Goal: Task Accomplishment & Management: Complete application form

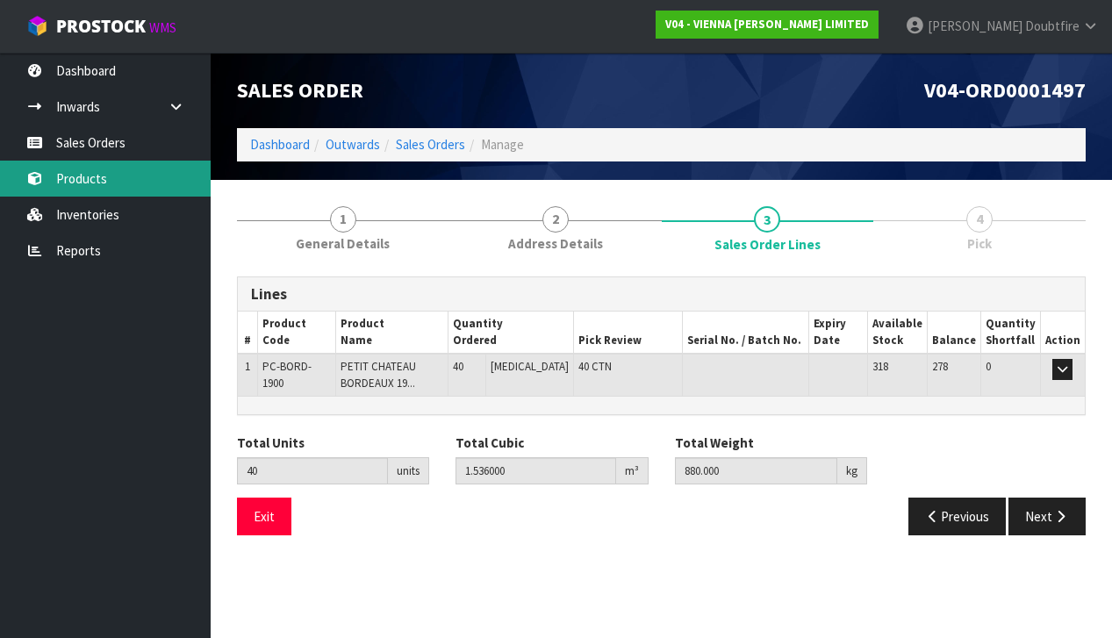
click at [79, 178] on link "Products" at bounding box center [105, 179] width 211 height 36
click at [79, 178] on body "Toggle navigation ProStock WMS V04 - VIENNA [PERSON_NAME] LIMITED [PERSON_NAME]…" at bounding box center [556, 319] width 1112 height 638
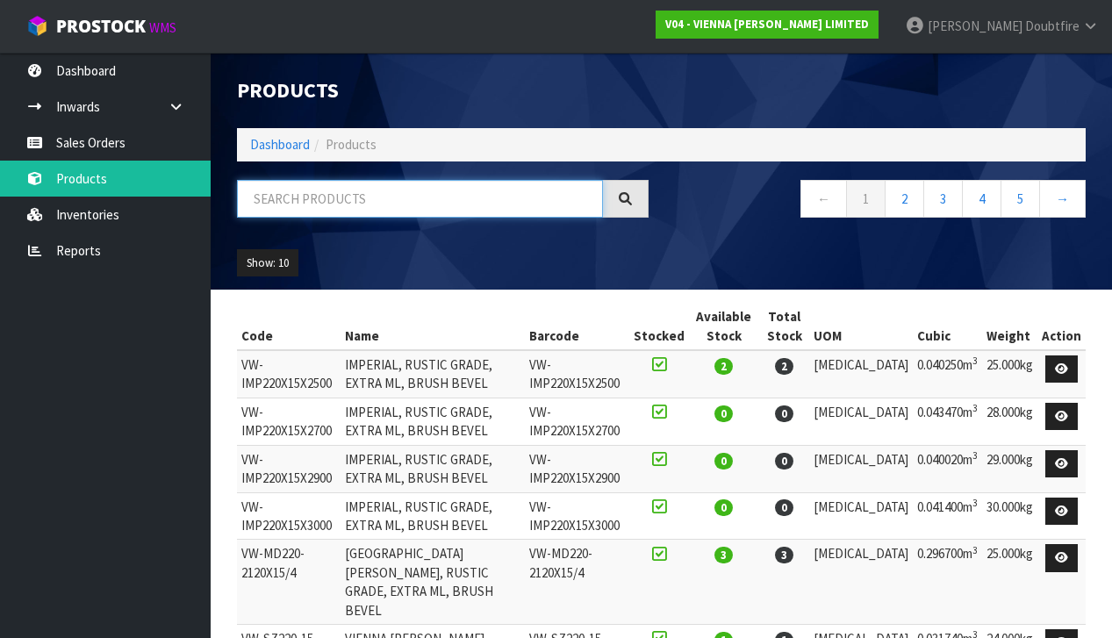
click at [335, 195] on input "text" at bounding box center [420, 199] width 366 height 38
type input "LAPIS"
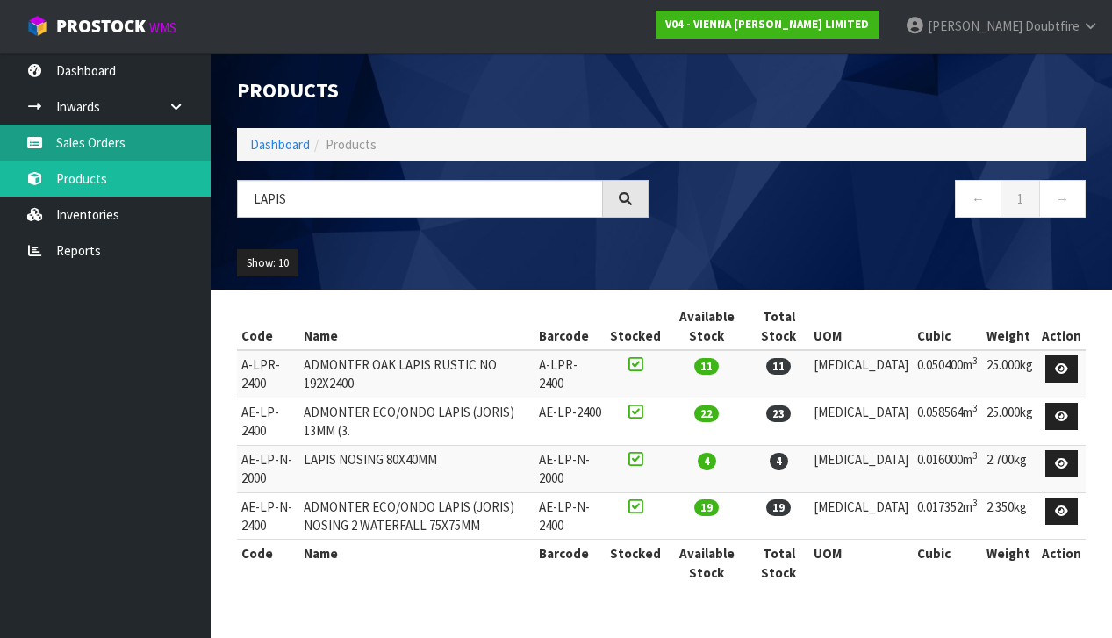
click at [92, 141] on link "Sales Orders" at bounding box center [105, 143] width 211 height 36
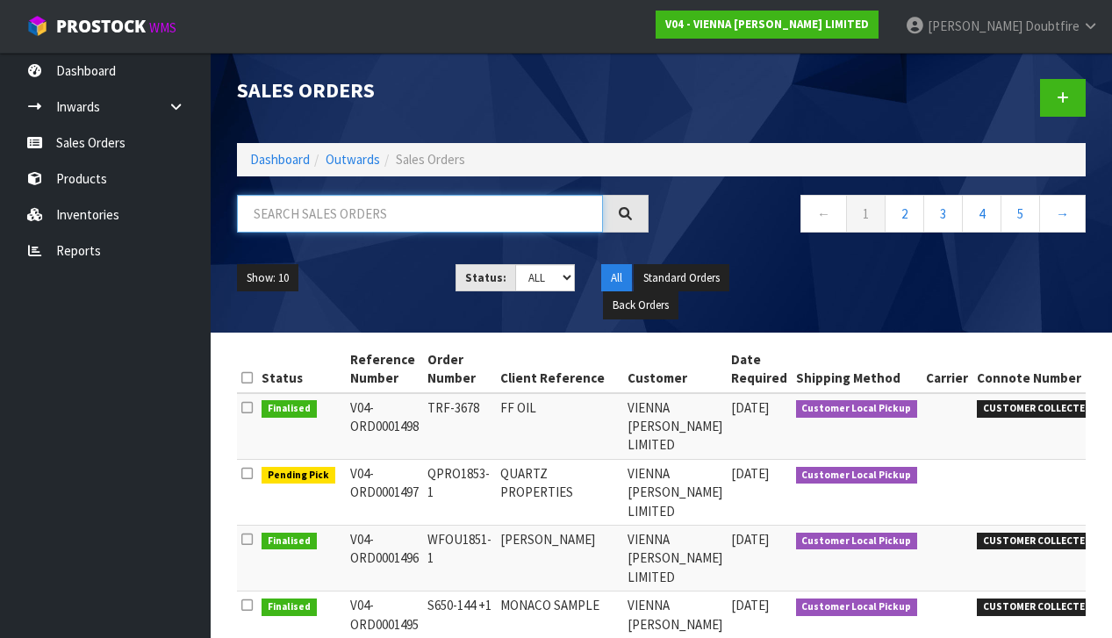
click at [305, 218] on input "text" at bounding box center [420, 214] width 366 height 38
type input "KANU"
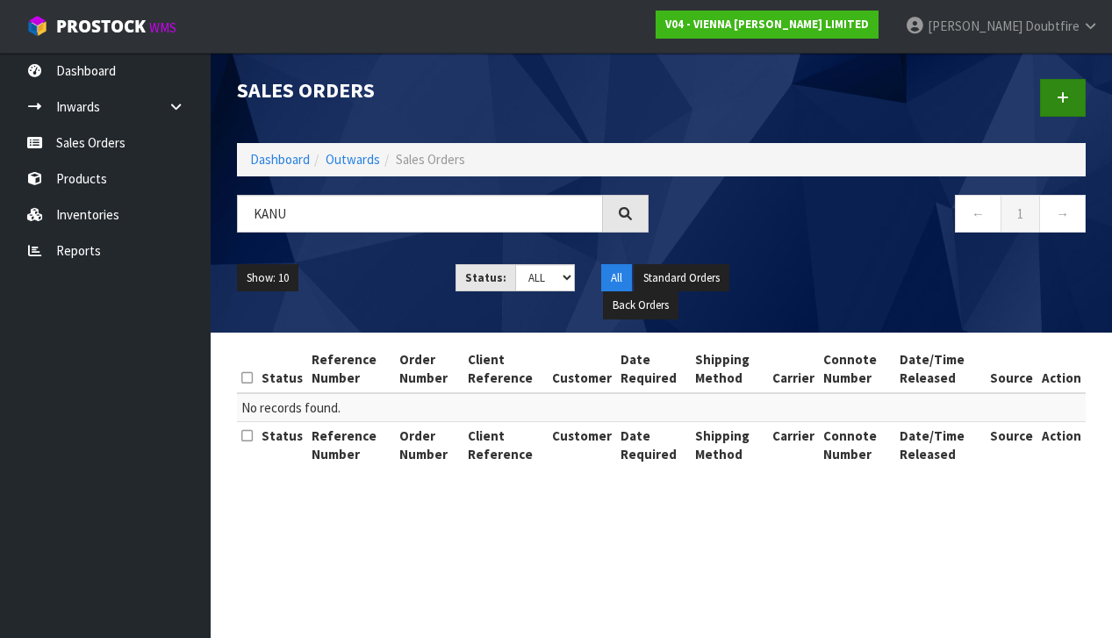
click at [1053, 106] on link at bounding box center [1063, 98] width 46 height 38
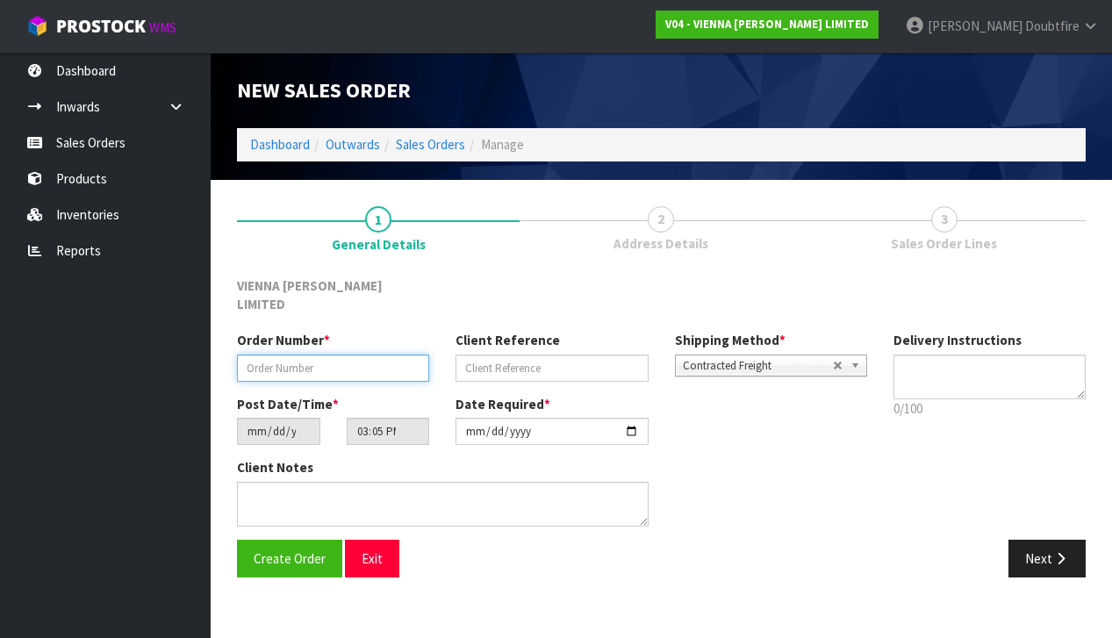
paste input "BBOX1051-11"
type input "BBOX1051-11"
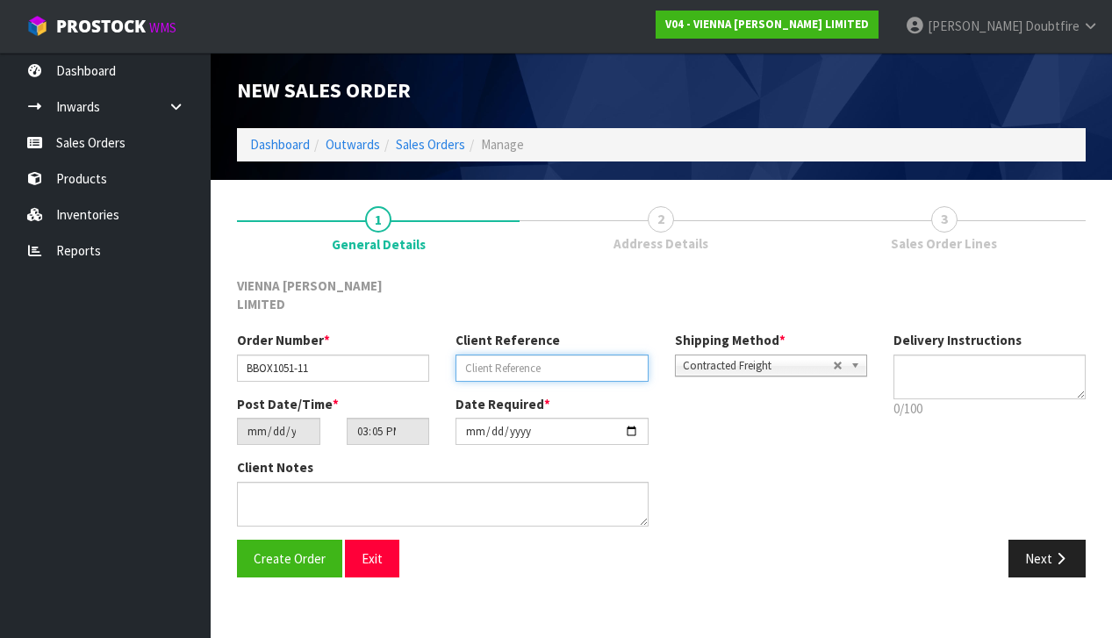
click at [483, 354] on input "text" at bounding box center [551, 367] width 192 height 27
type input "BOX BUILD KANU"
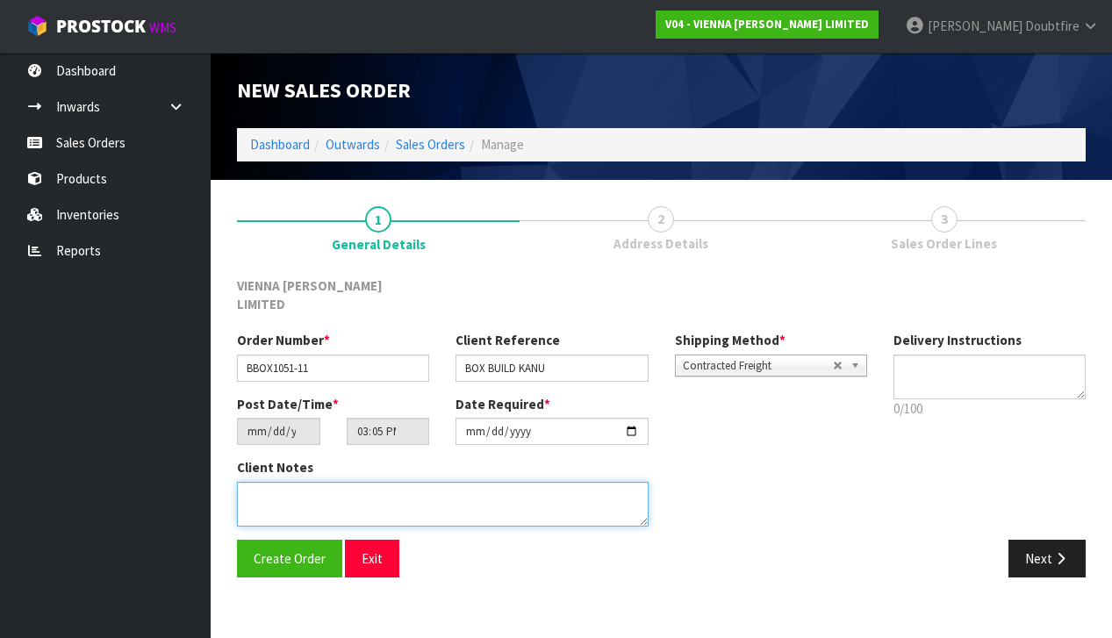
click at [285, 482] on textarea at bounding box center [442, 504] width 411 height 45
type textarea "BOX BUILD KANU"
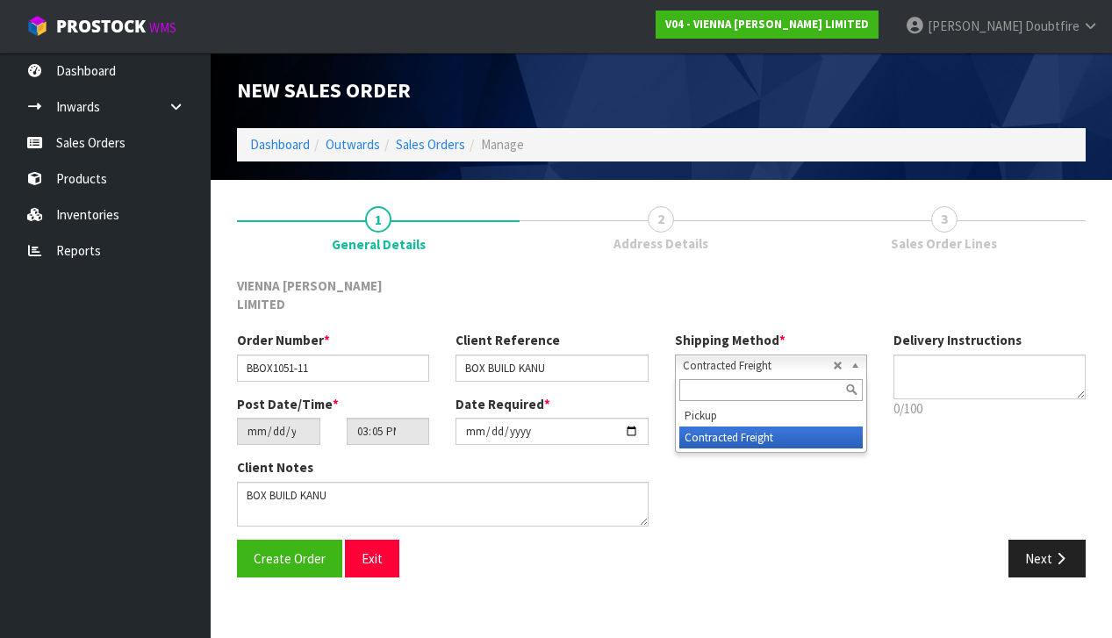
click at [769, 355] on span "Contracted Freight" at bounding box center [758, 365] width 150 height 21
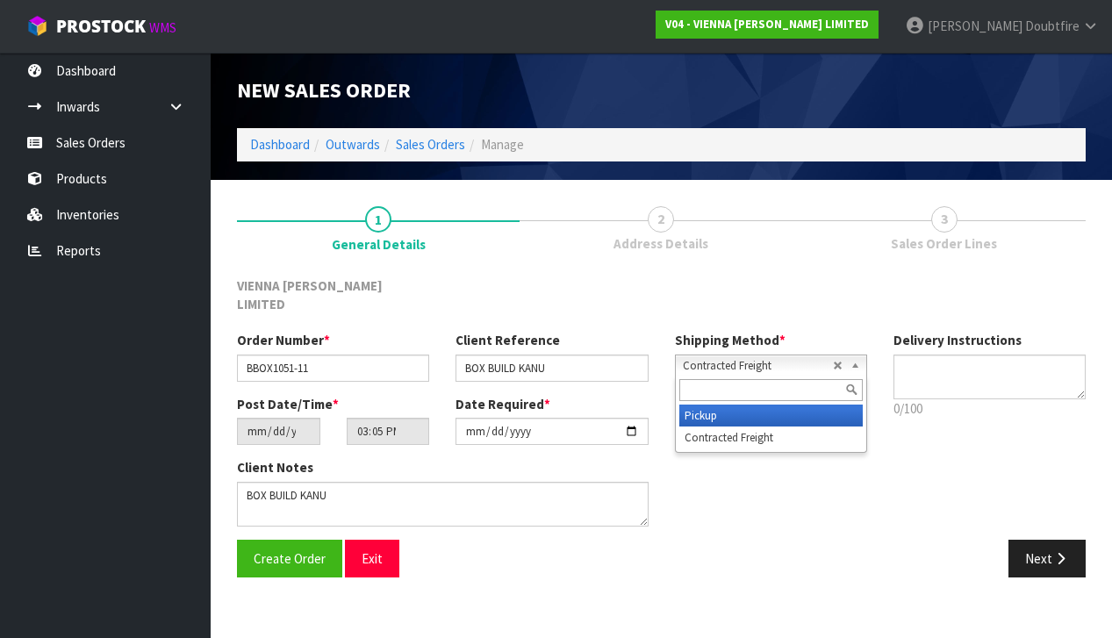
click at [717, 404] on li "Pickup" at bounding box center [770, 415] width 183 height 22
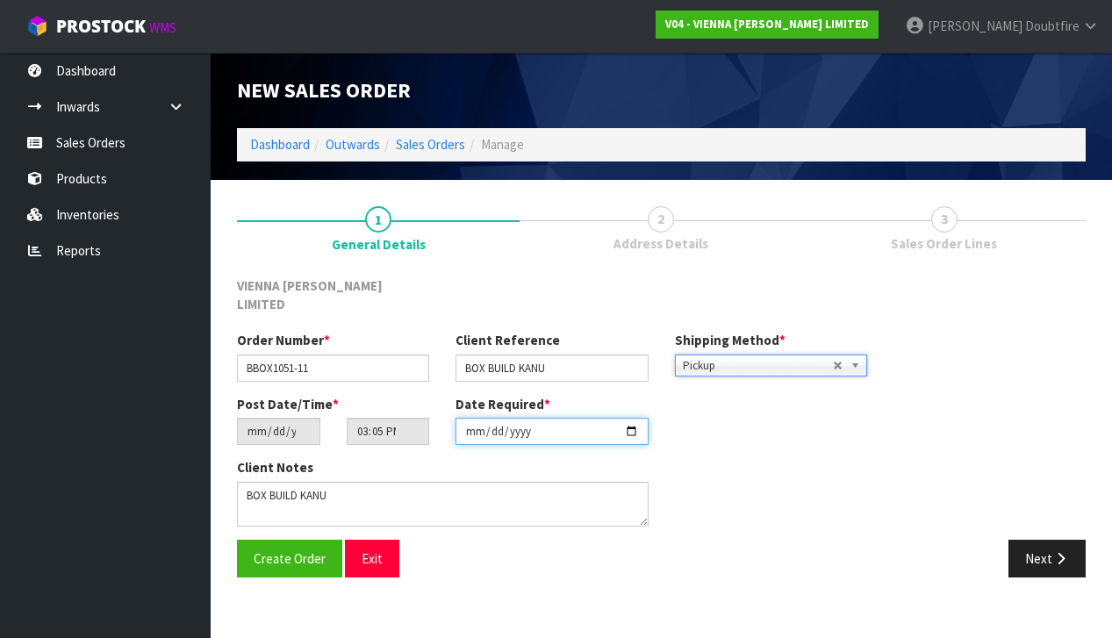
click at [472, 424] on input "[DATE]" at bounding box center [551, 431] width 192 height 27
type input "[DATE]"
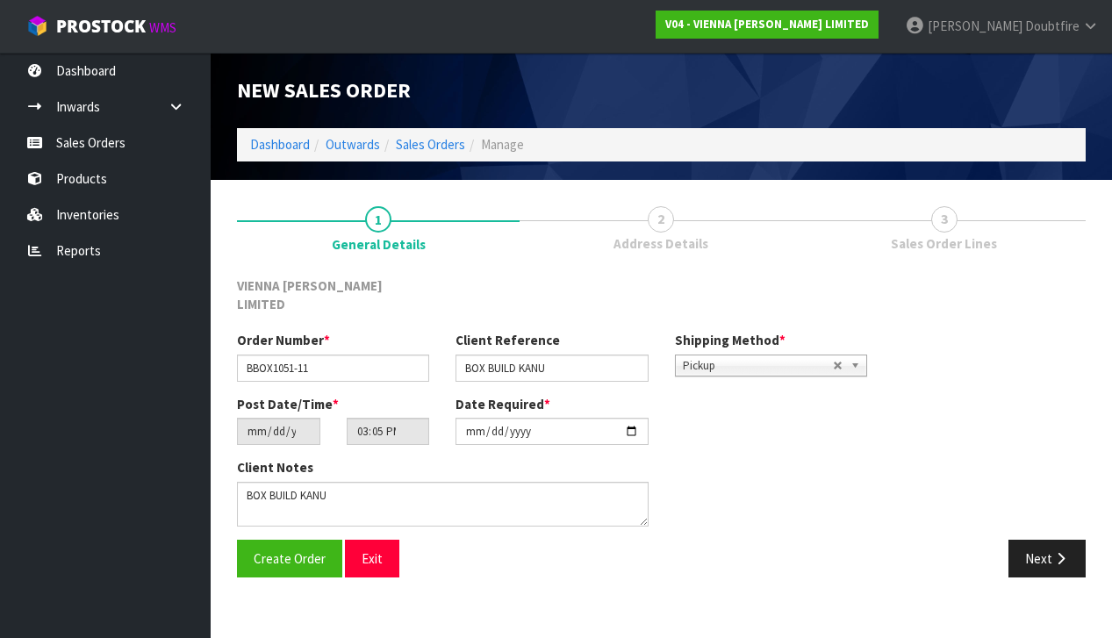
click at [315, 604] on section "New Sales Order Dashboard Outwards Sales Orders Manage New Sales Order Dashboar…" at bounding box center [556, 319] width 1112 height 638
click at [296, 550] on span "Create Order" at bounding box center [290, 558] width 72 height 17
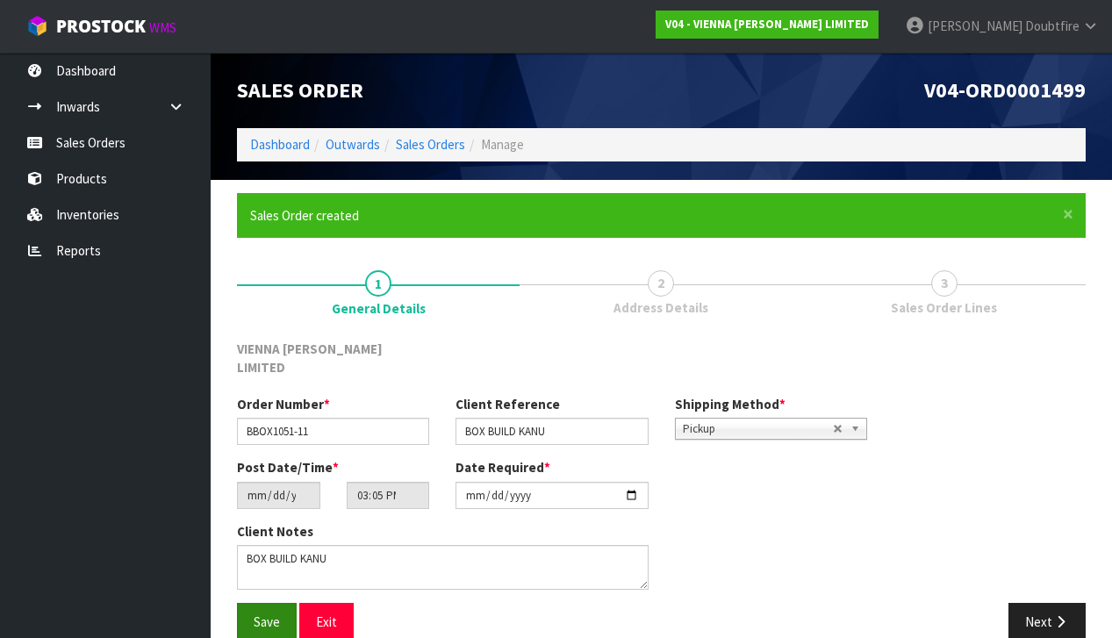
click at [267, 613] on span "Save" at bounding box center [267, 621] width 26 height 17
click at [1063, 615] on icon "button" at bounding box center [1060, 621] width 17 height 13
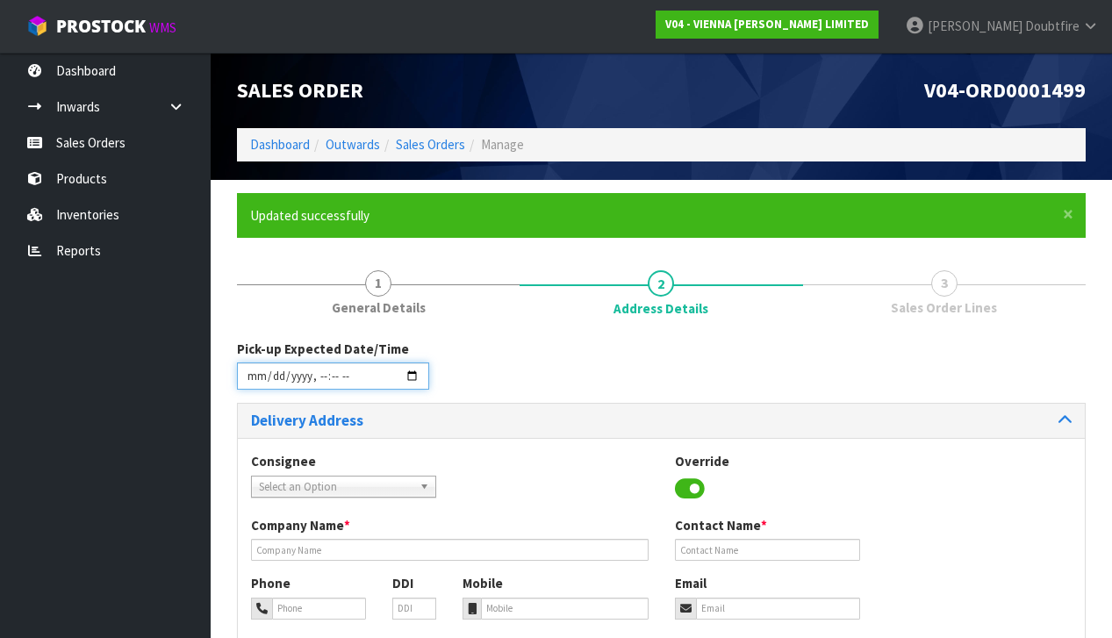
click at [254, 385] on input "datetime-local" at bounding box center [333, 375] width 192 height 27
type input "[DATE]T15:05"
click at [480, 452] on div "Consignee 000001.BAY MECHANICS - BAY MECHANICS 000001A - BRAKE & TRANSMISSION N…" at bounding box center [661, 484] width 847 height 64
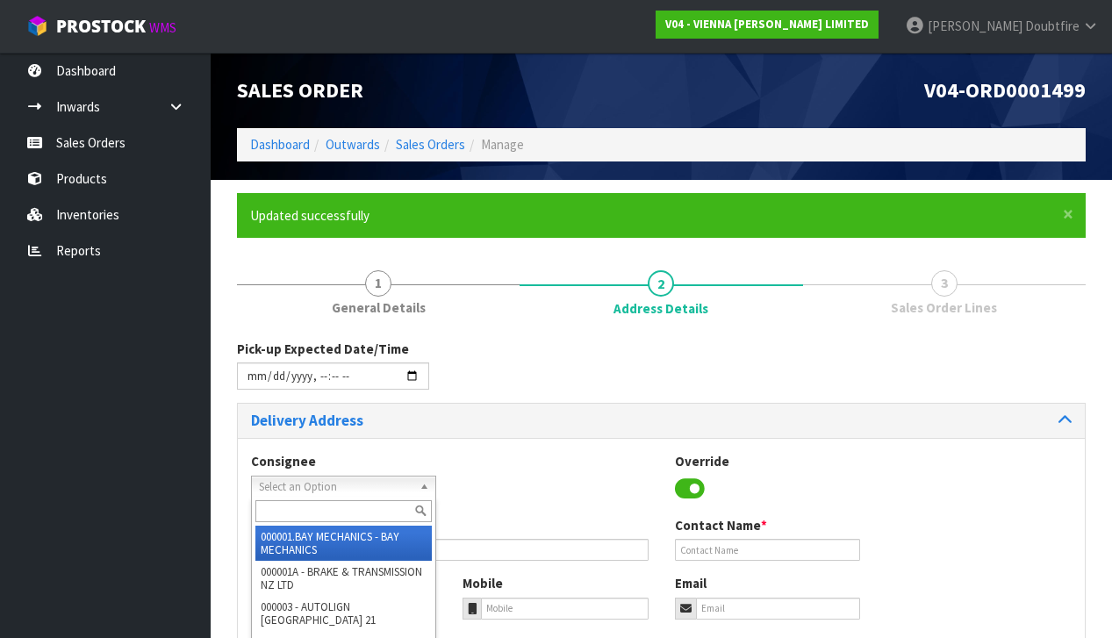
click at [275, 484] on span "Select an Option" at bounding box center [336, 486] width 154 height 21
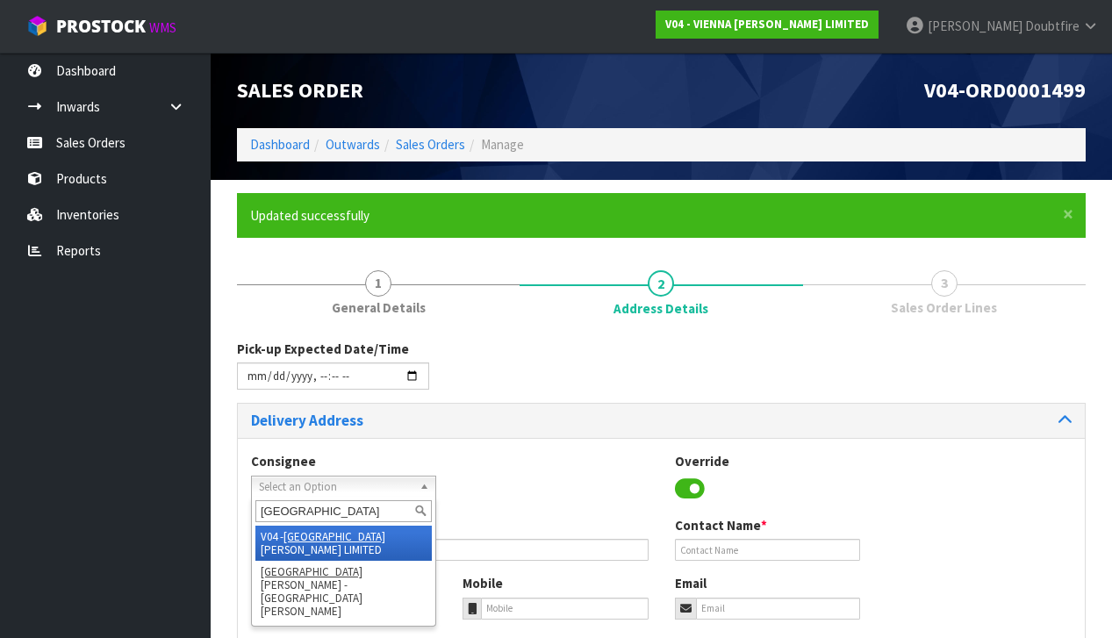
type input "[GEOGRAPHIC_DATA]"
click at [318, 536] on em "[GEOGRAPHIC_DATA]" at bounding box center [334, 536] width 102 height 15
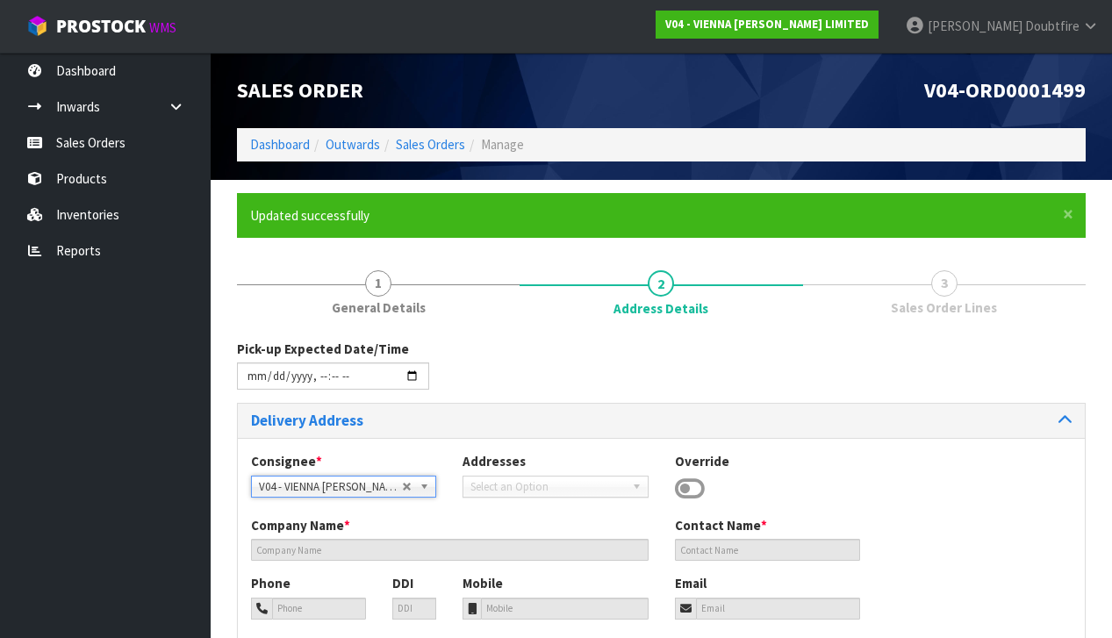
type input "VIENNA [PERSON_NAME] LIMITED"
type input "[PERSON_NAME]"
type input "[PHONE_NUMBER]"
type input "[PERSON_NAME][EMAIL_ADDRESS][DOMAIN_NAME]"
type input "2 ROXBURGH ST"
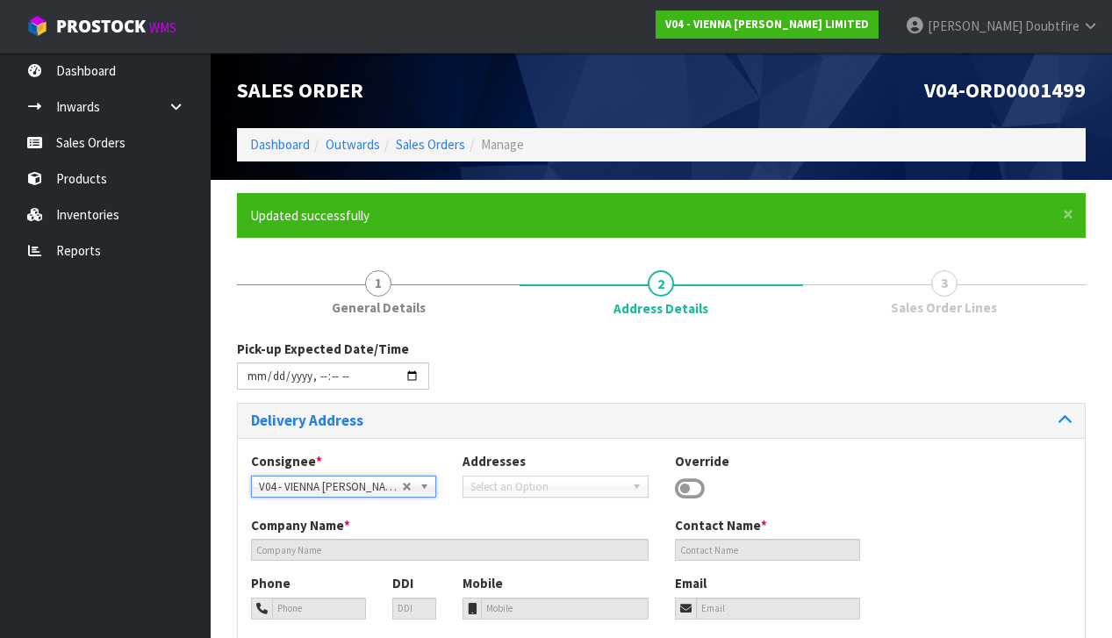
type input "1023"
type input "[GEOGRAPHIC_DATA]"
type input "NEWMARKET"
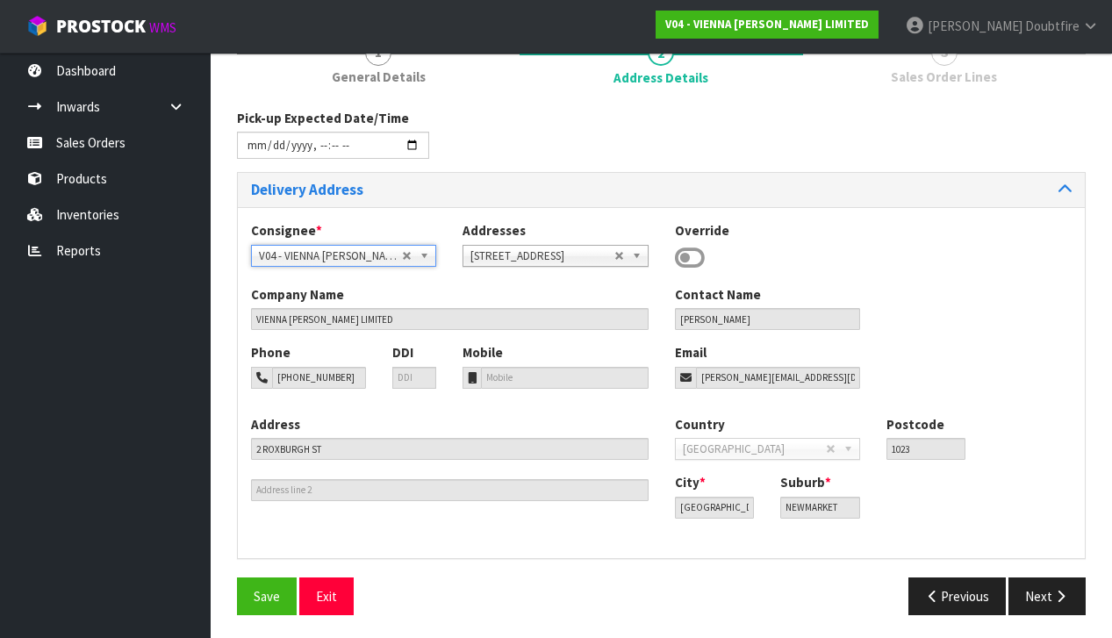
scroll to position [229, 0]
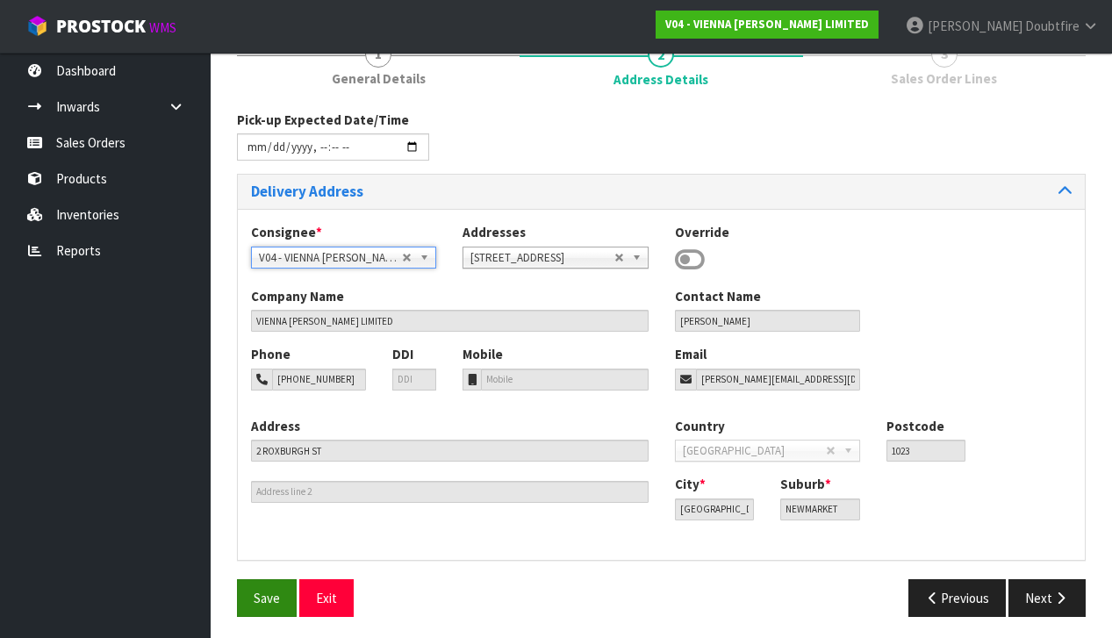
click at [274, 594] on span "Save" at bounding box center [267, 598] width 26 height 17
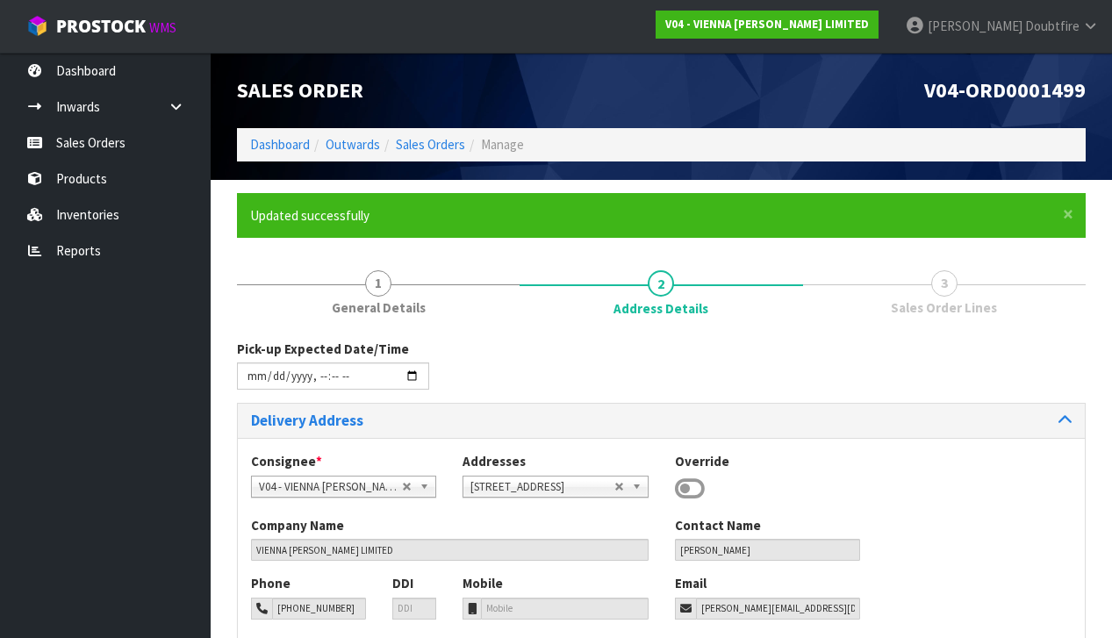
type input "[DATE]T15:05"
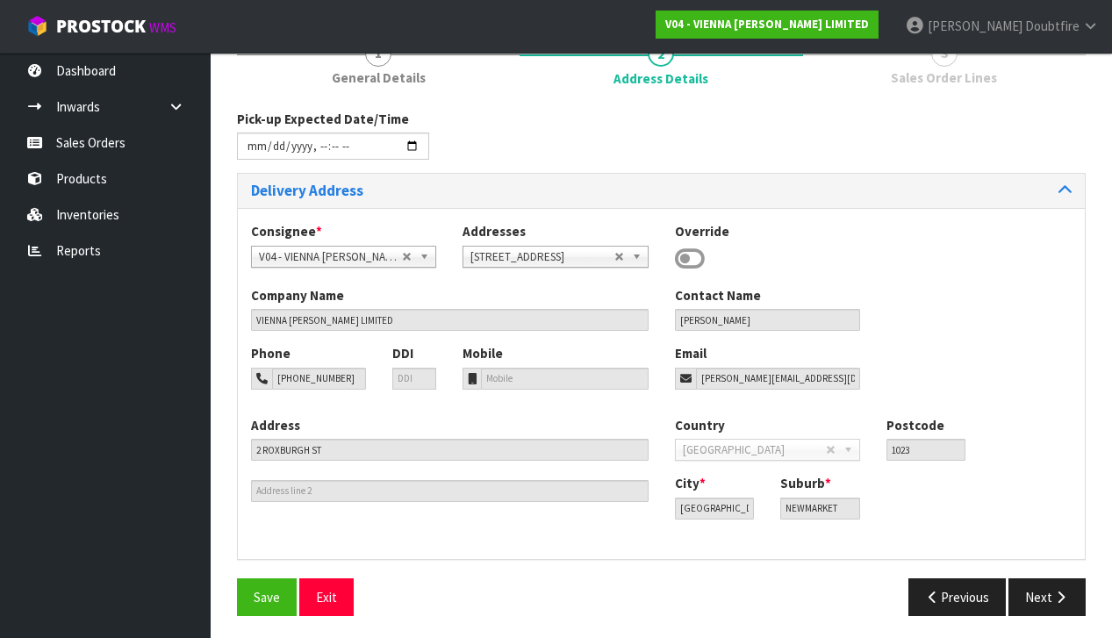
scroll to position [229, 0]
click at [1066, 579] on button "Next" at bounding box center [1046, 598] width 77 height 38
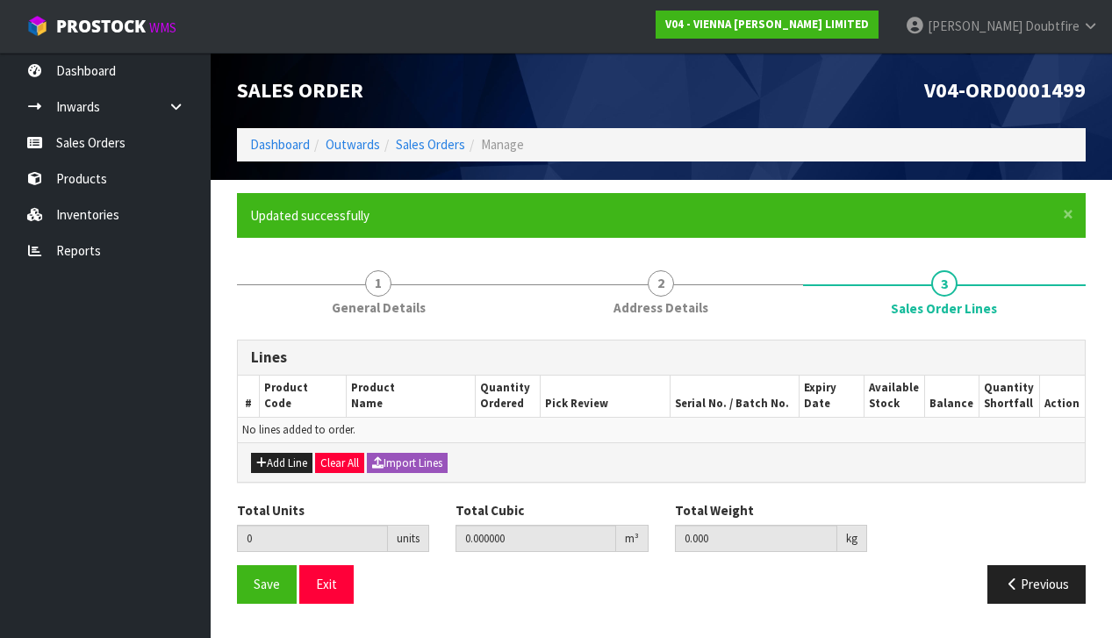
scroll to position [0, 0]
click at [274, 462] on button "Add Line" at bounding box center [281, 463] width 61 height 21
type input "0"
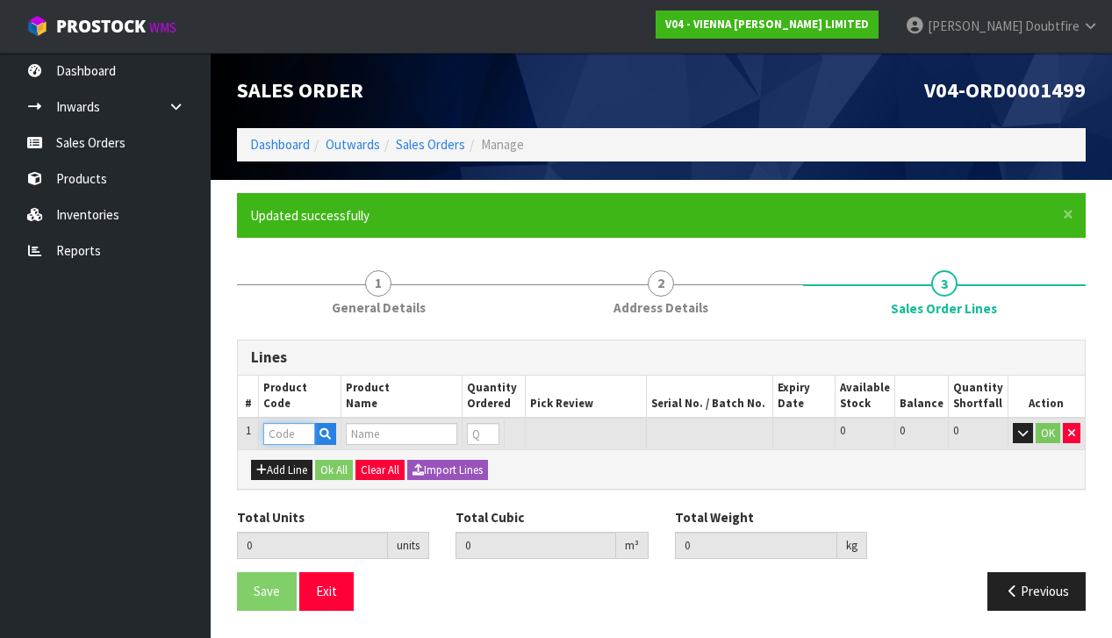
click at [277, 432] on input "text" at bounding box center [289, 434] width 52 height 22
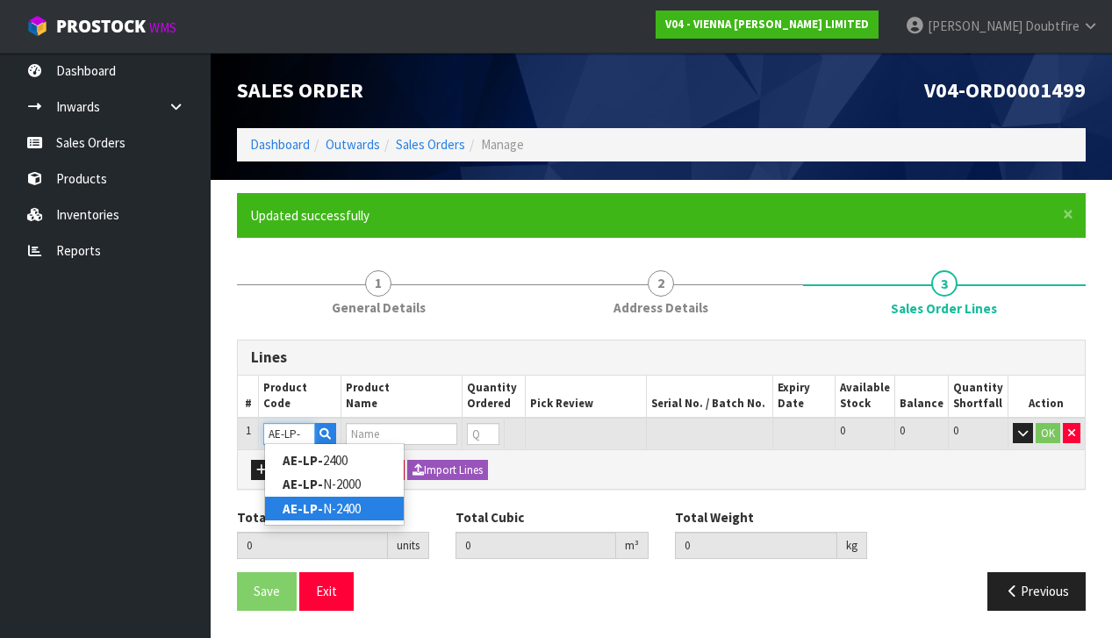
type input "AE-LP-"
click at [350, 511] on link "AE-LP- N-2400" at bounding box center [334, 509] width 139 height 24
type input "AE-LP-N-2400"
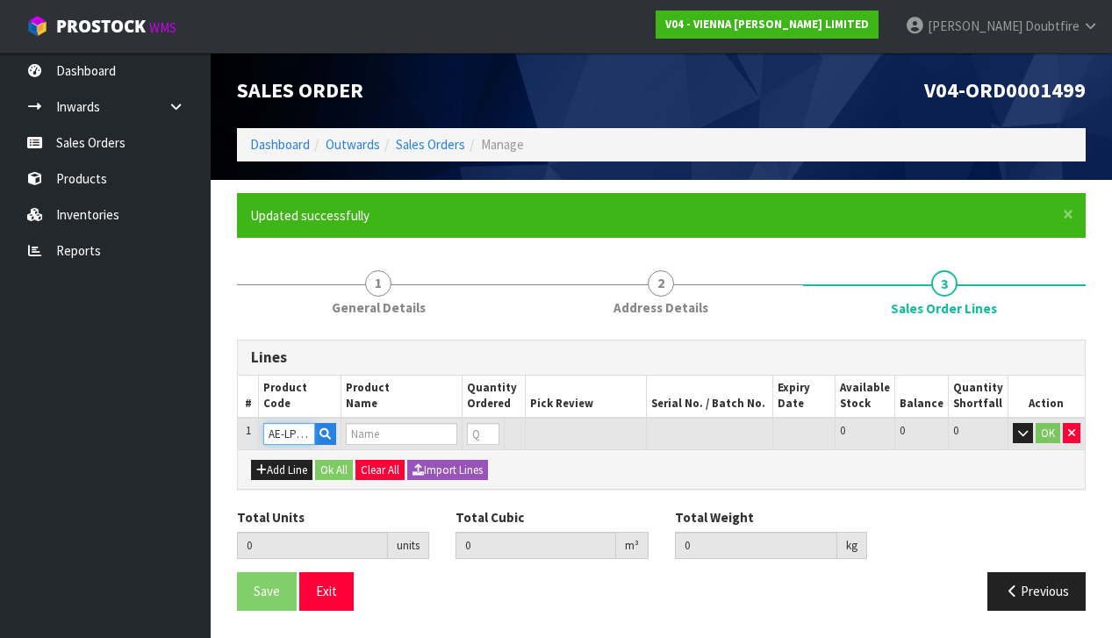
type input "0.000000"
type input "0.000"
type input "ADMONTER ECO/ONDO LAPIS (JORIS) NOSING 2 WATERFALL 75X75MM"
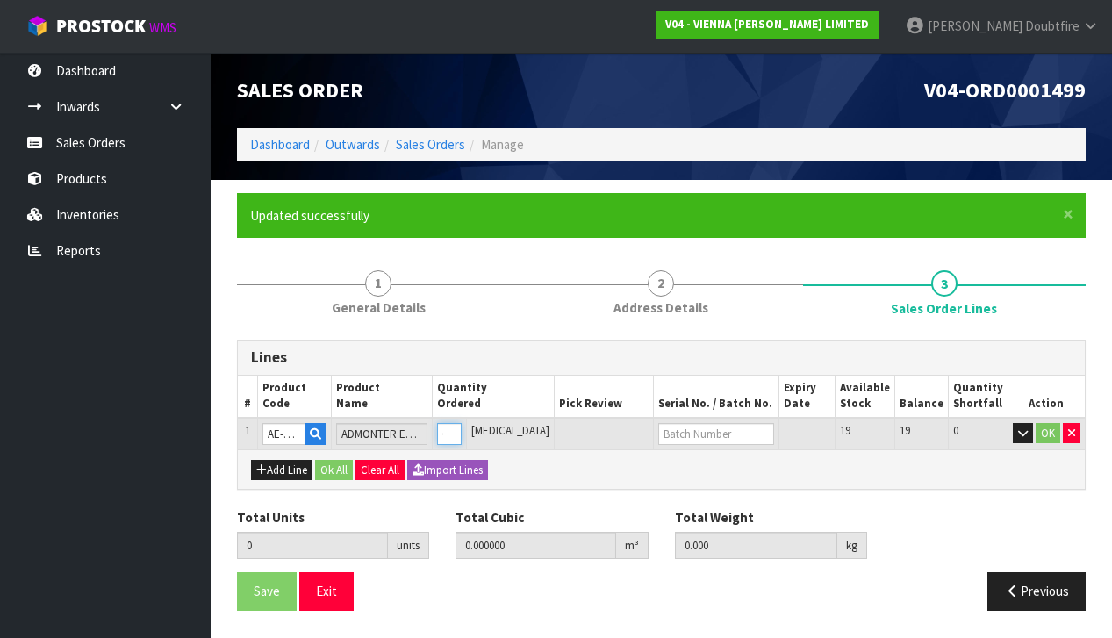
type input "1"
type input "0.017352"
type input "2.35"
click at [461, 425] on input "1" at bounding box center [449, 434] width 25 height 22
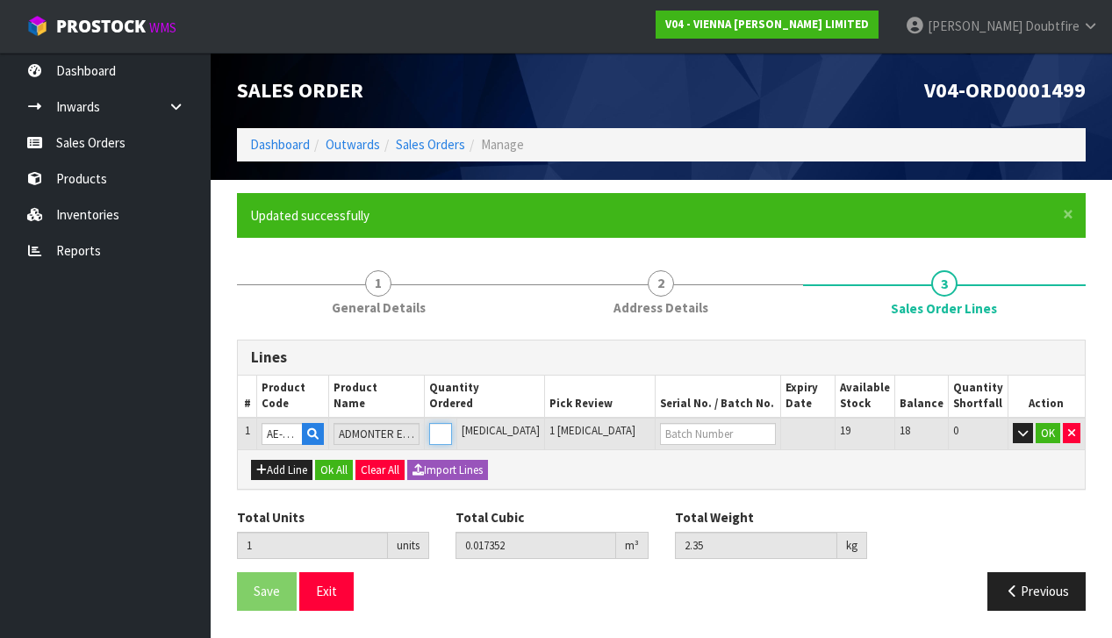
type input "0"
type input "1"
type input "0.017352"
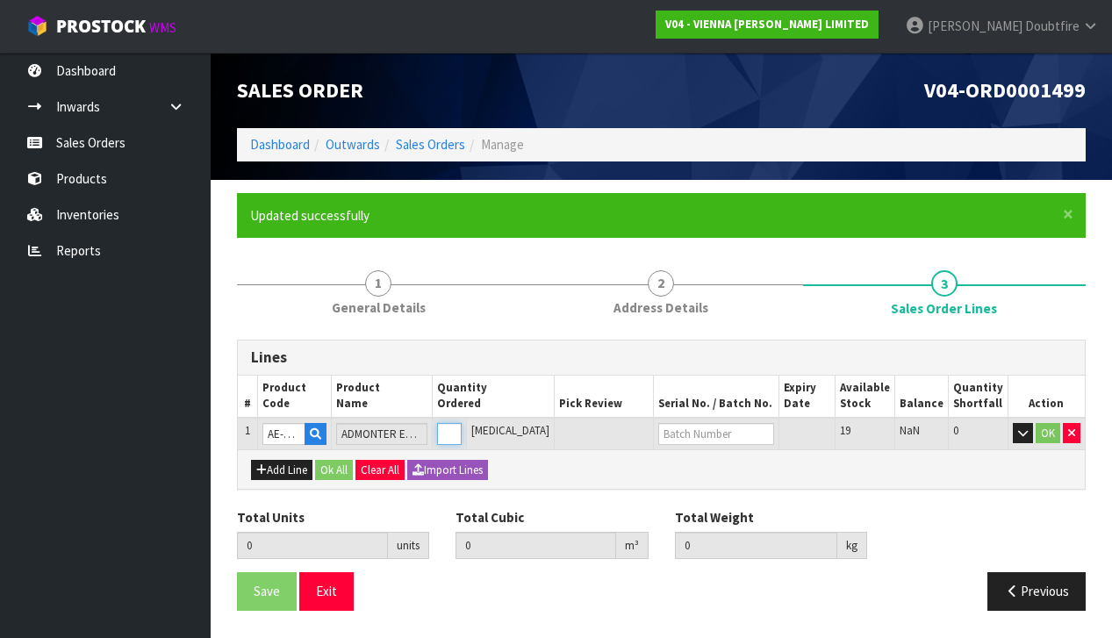
type input "2.35"
type input "1"
type input "19"
type input "0.196352"
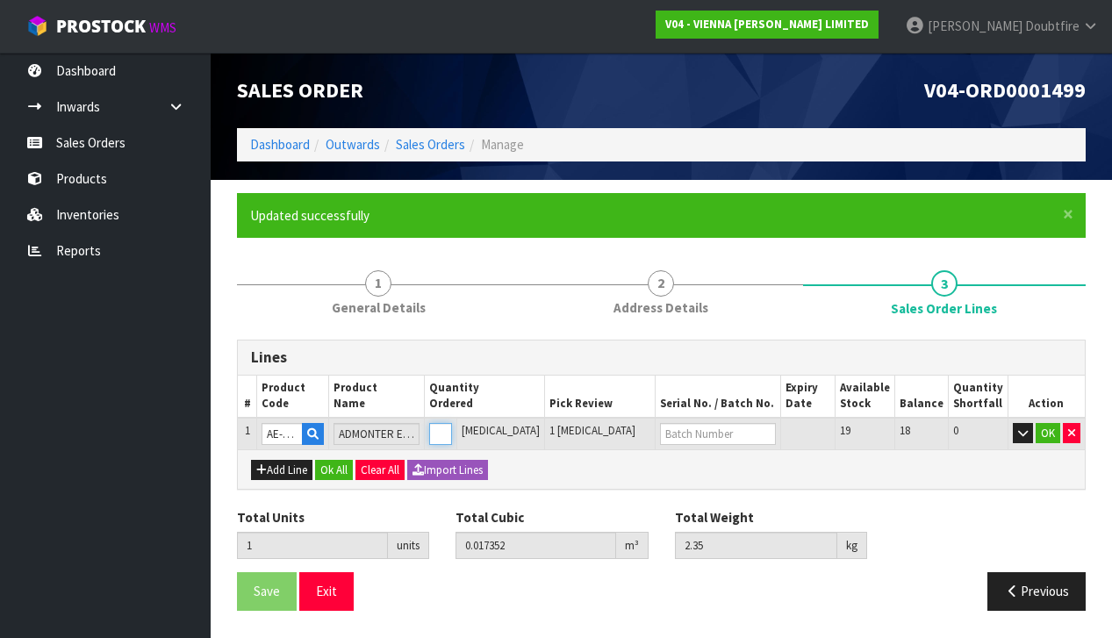
type input "45.75"
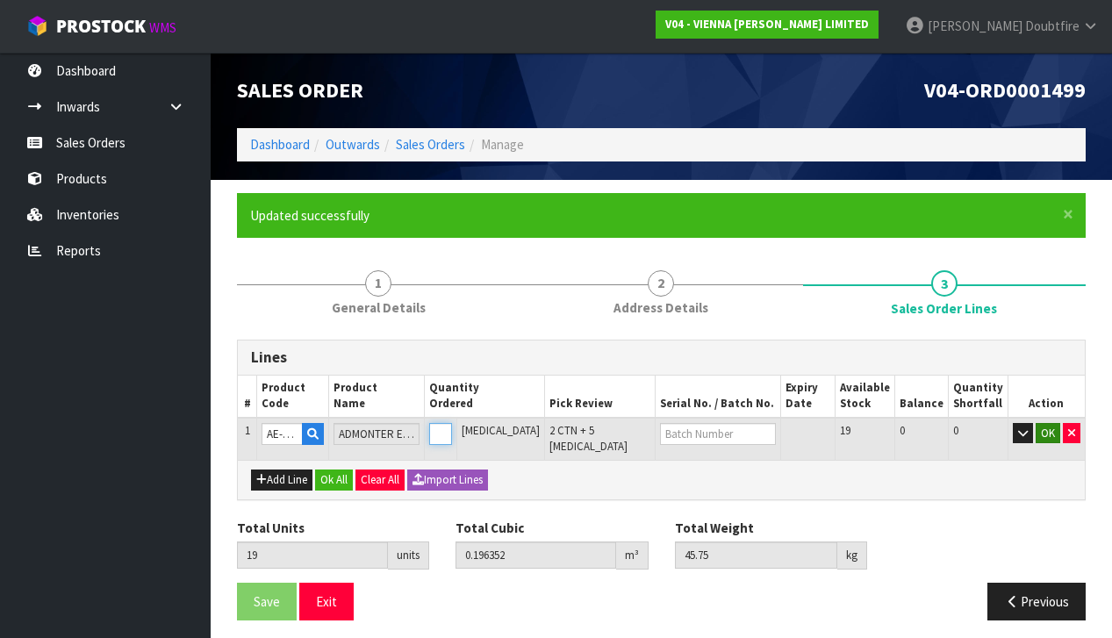
type input "19"
click at [1042, 432] on button "OK" at bounding box center [1047, 433] width 25 height 21
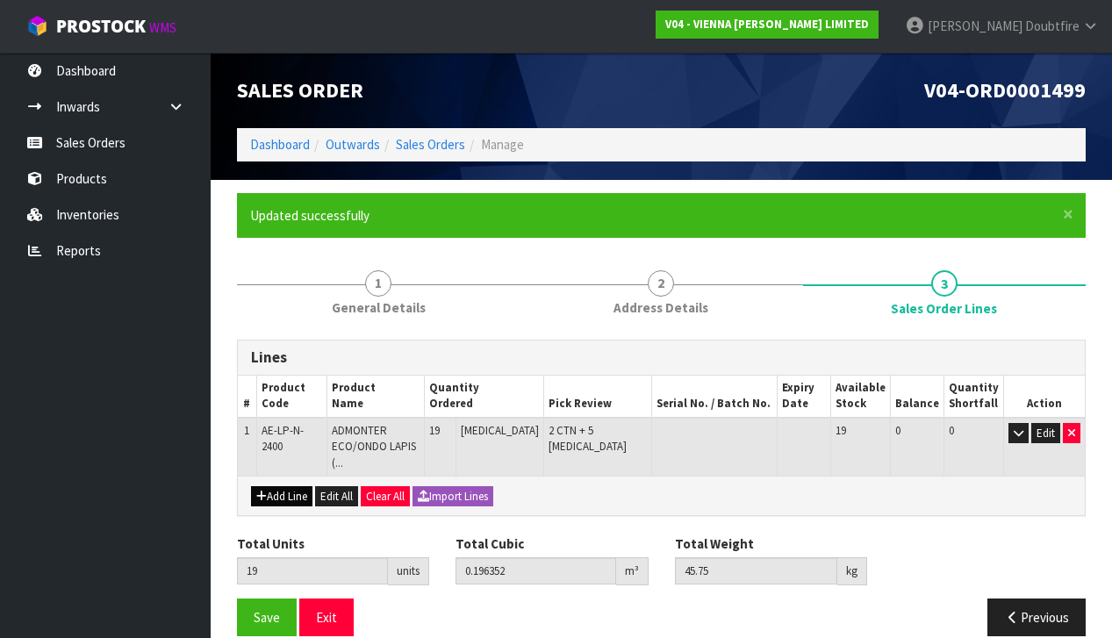
click at [272, 486] on button "Add Line" at bounding box center [281, 496] width 61 height 21
type input "0"
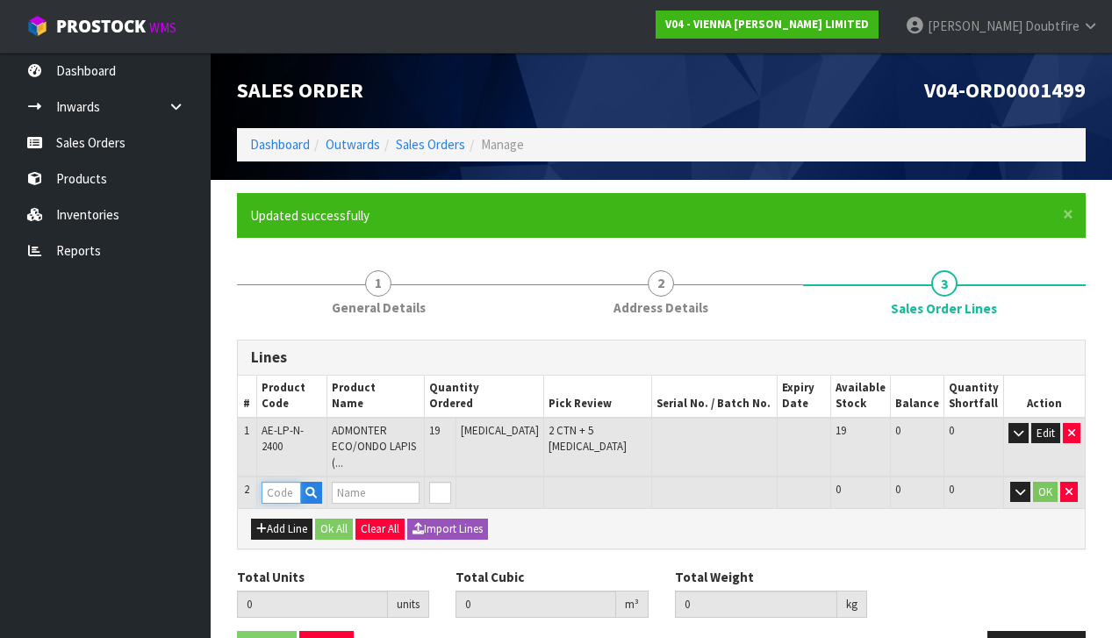
click at [270, 482] on input "text" at bounding box center [280, 493] width 39 height 22
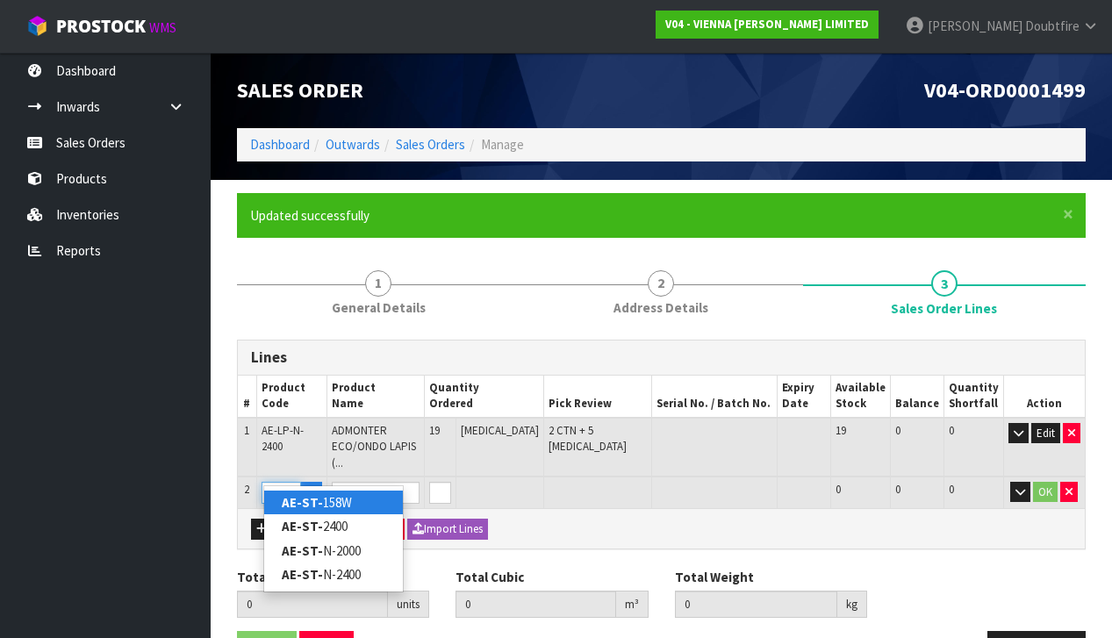
type input "AE-ST-N"
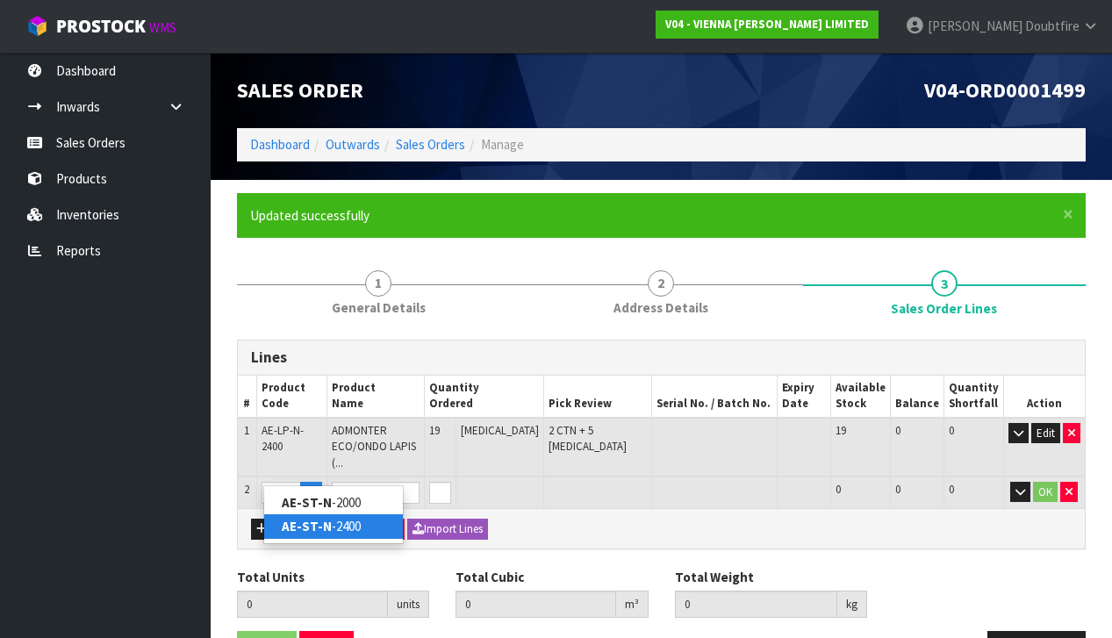
click at [352, 528] on link "AE-ST-N -2400" at bounding box center [333, 526] width 139 height 24
type input "AE-ST-N-2400"
type input "19"
type input "0.196352"
type input "45.75"
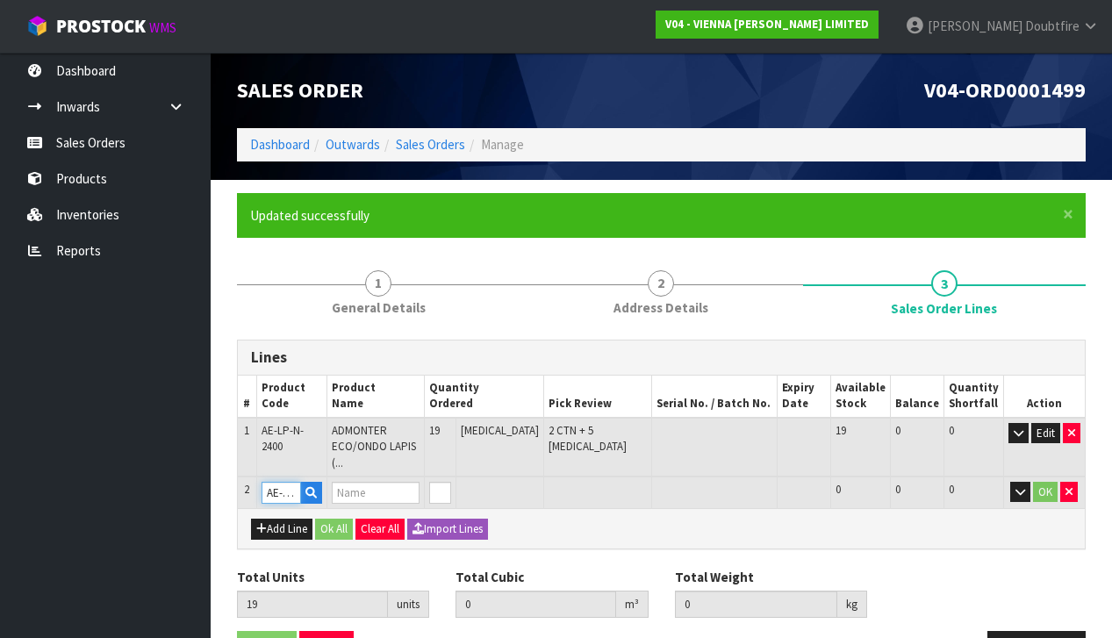
type input "ADMONTER ECO SETA NOSING BULLNOSE 80 X 40 X 20 X 2400"
type input "1"
type input "20"
type input "0.206032"
type input "47.7"
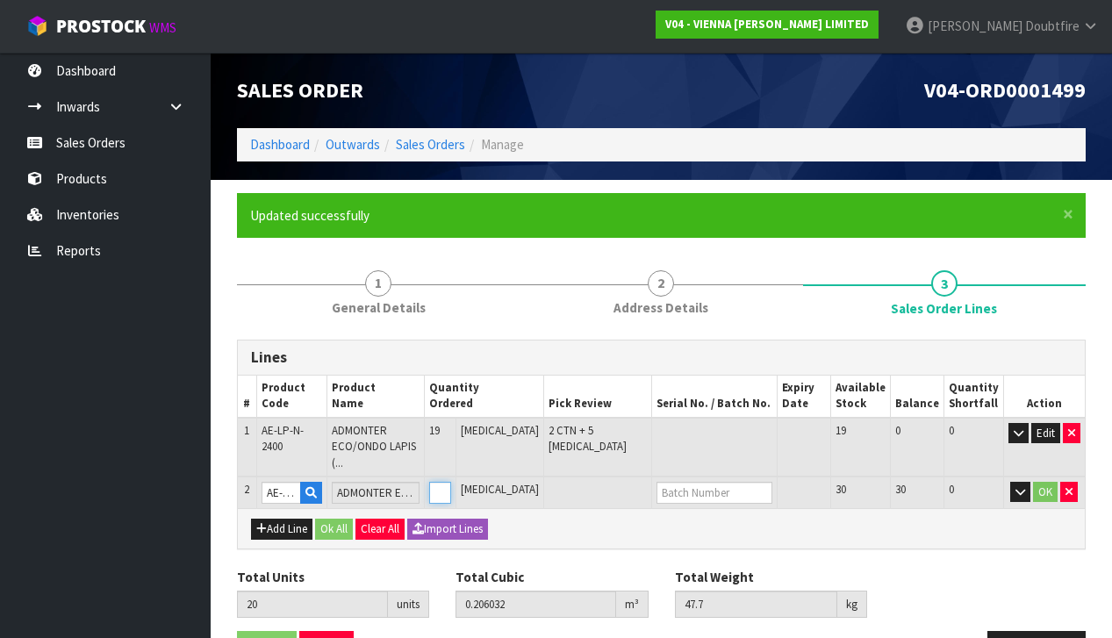
click at [451, 482] on input "1" at bounding box center [440, 493] width 22 height 22
type input "0"
type input "27"
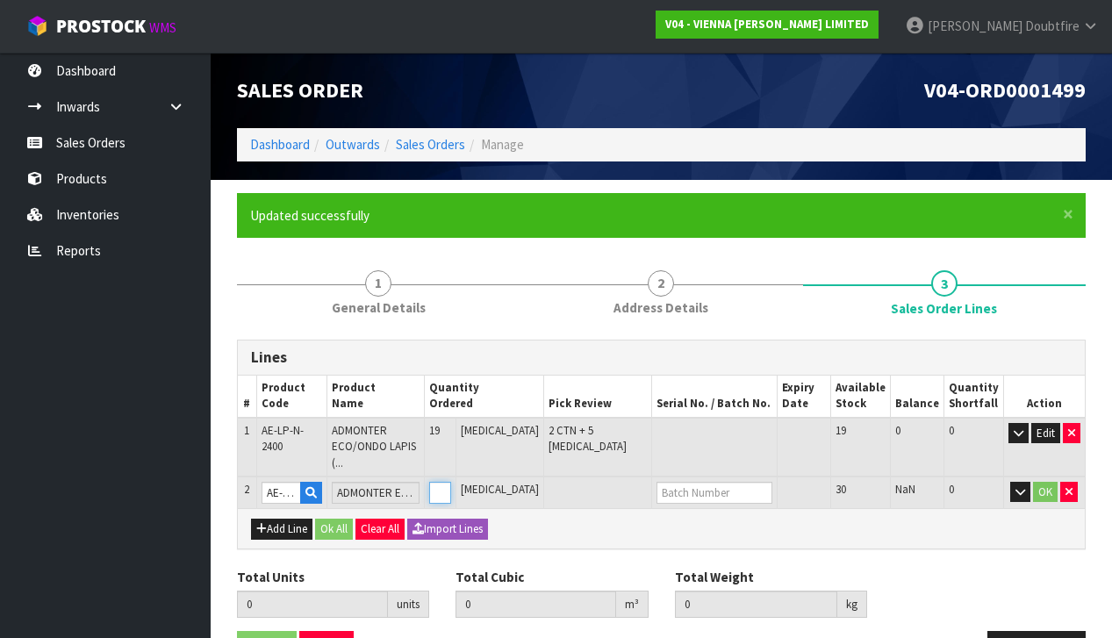
type input "0.273792"
type input "61.35"
type input "8"
click at [1042, 482] on button "OK" at bounding box center [1045, 492] width 25 height 21
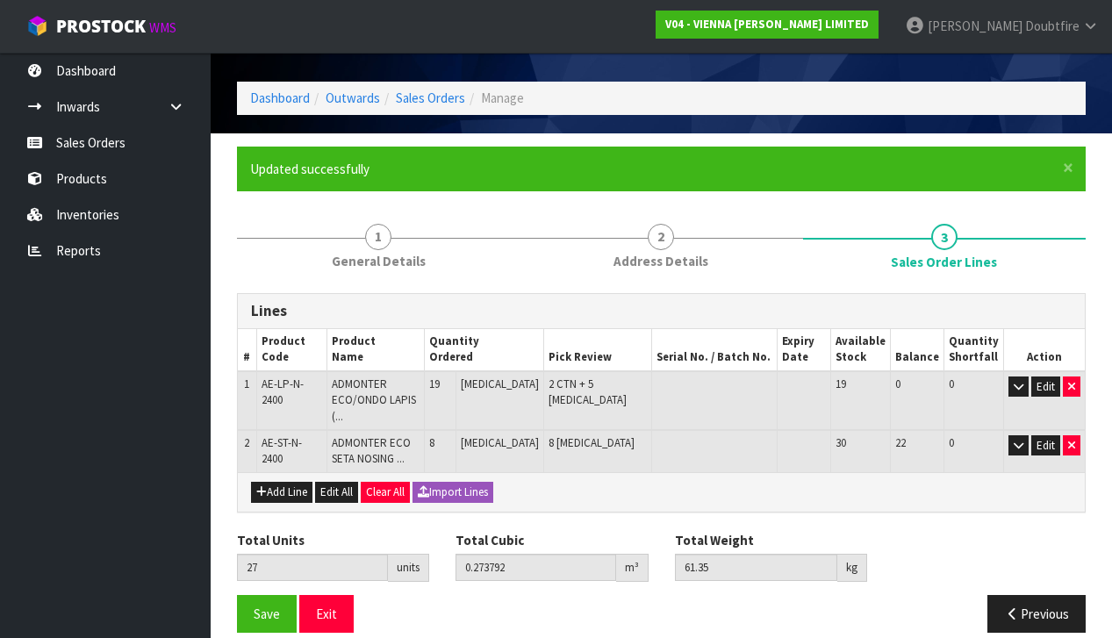
scroll to position [46, 0]
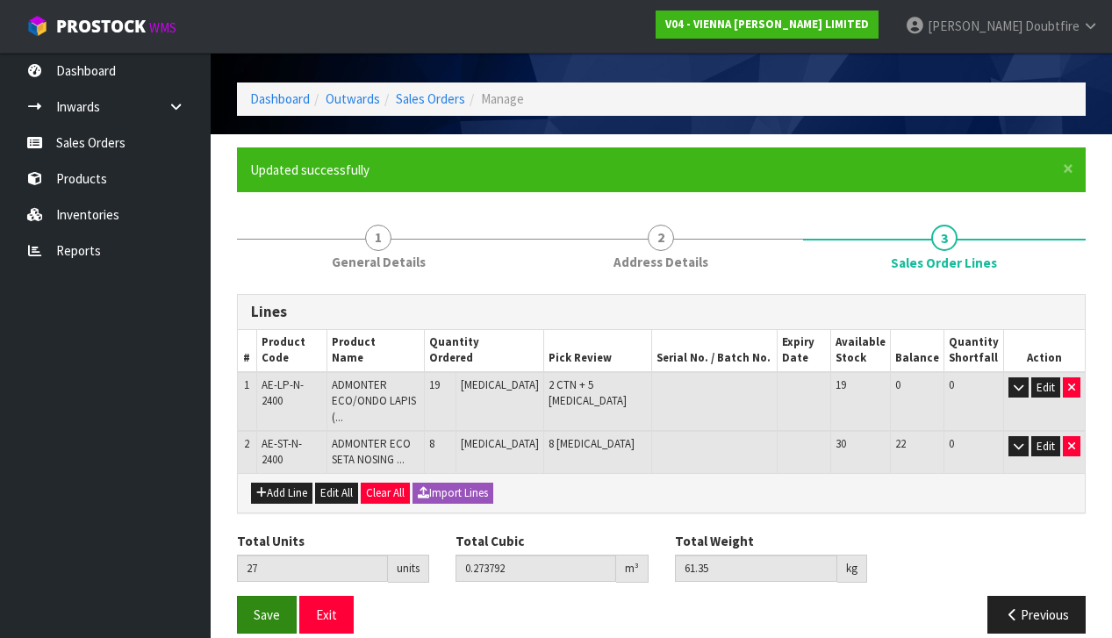
click at [268, 606] on span "Save" at bounding box center [267, 614] width 26 height 17
click at [266, 606] on span "Save" at bounding box center [267, 614] width 26 height 17
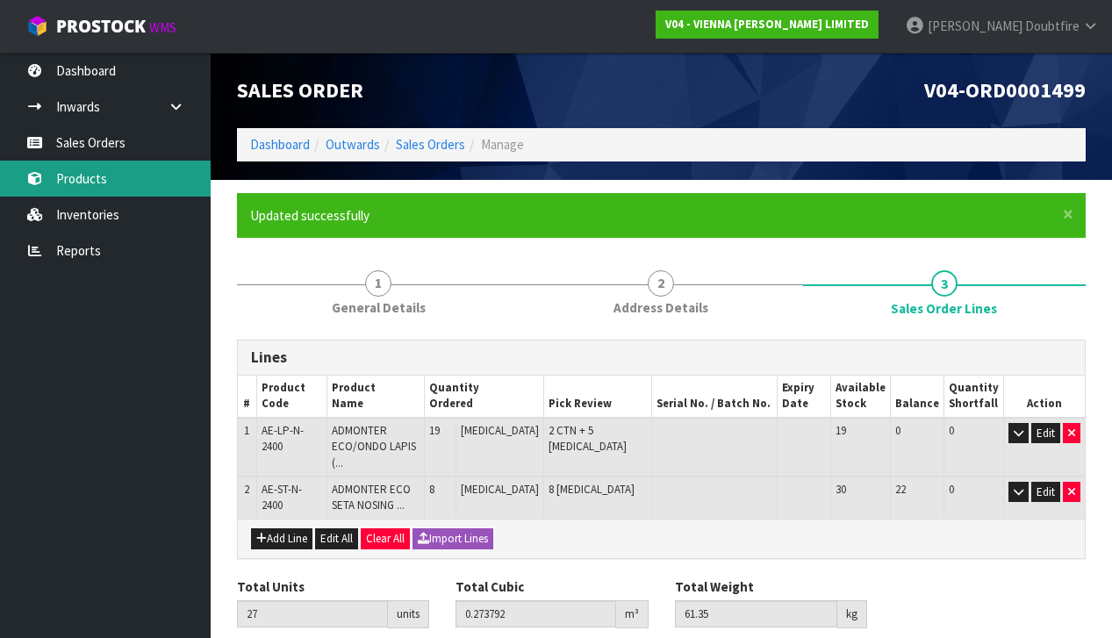
click at [72, 180] on link "Products" at bounding box center [105, 179] width 211 height 36
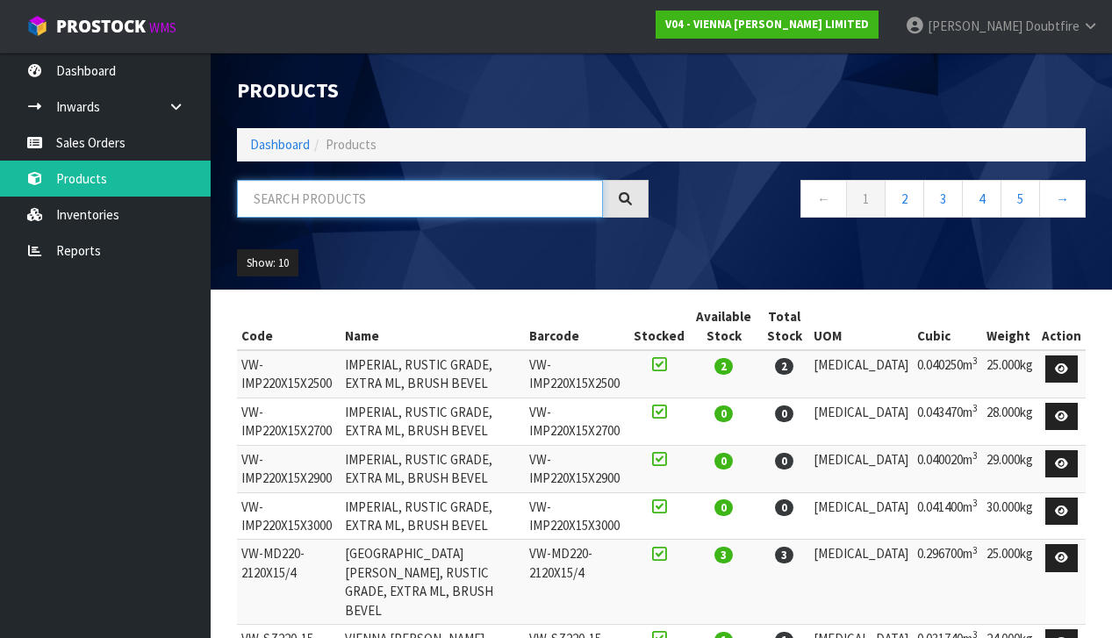
click at [305, 201] on input "text" at bounding box center [420, 199] width 366 height 38
type input "LAPIS"
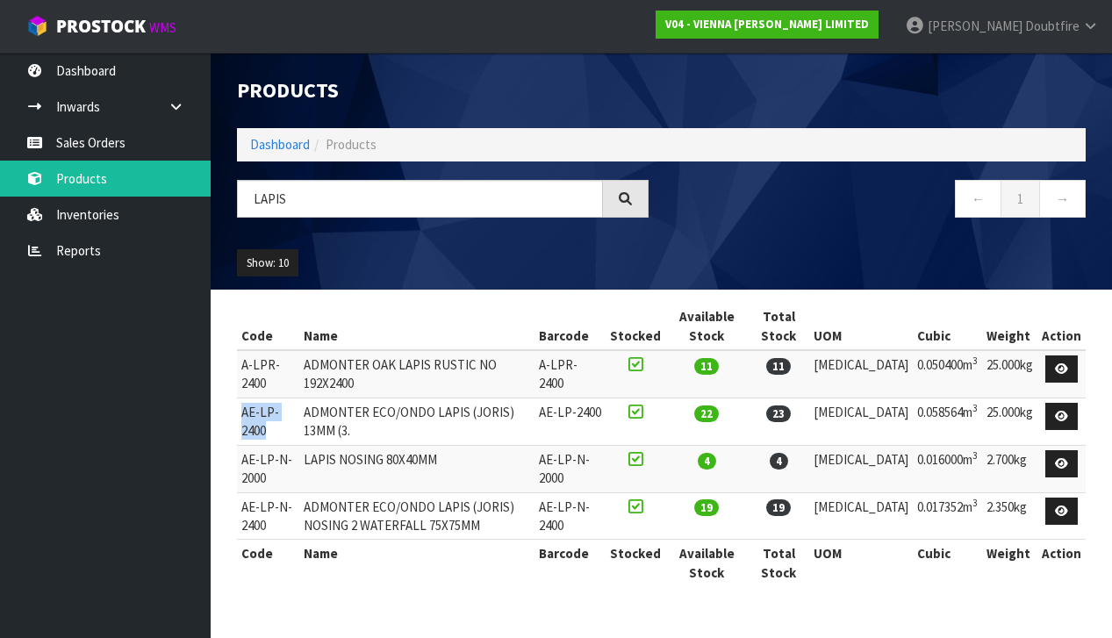
drag, startPoint x: 247, startPoint y: 409, endPoint x: 276, endPoint y: 423, distance: 32.2
click at [276, 423] on td "AE-LP-2400" at bounding box center [268, 420] width 62 height 47
copy td "AE-LP-2400"
drag, startPoint x: 264, startPoint y: 467, endPoint x: 295, endPoint y: 425, distance: 52.1
click at [295, 425] on td "AE-LP-2400" at bounding box center [268, 420] width 62 height 47
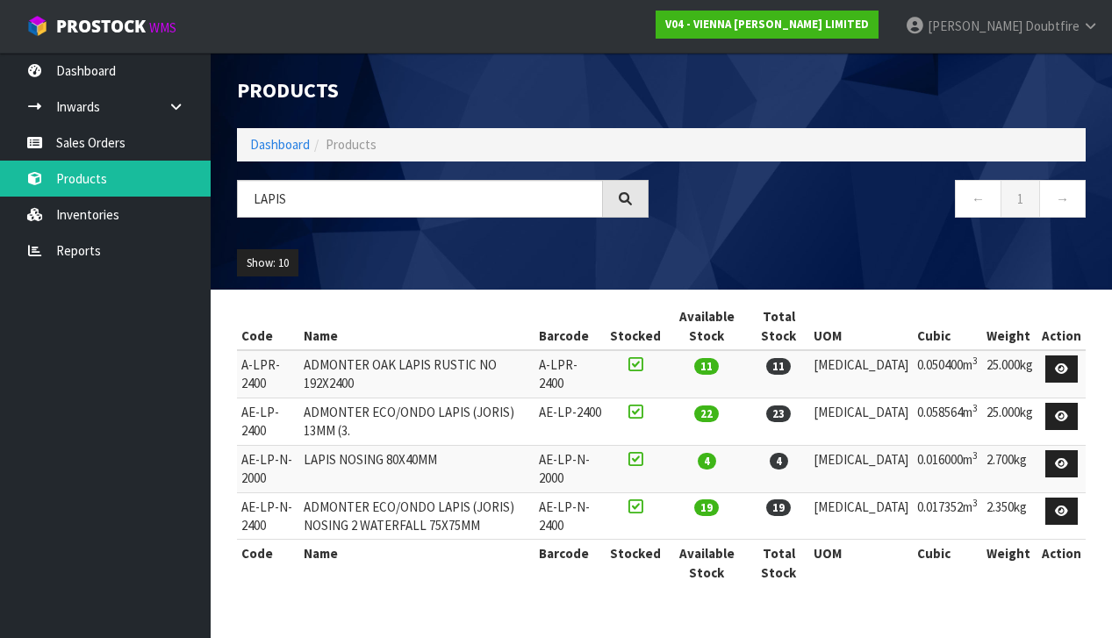
drag, startPoint x: 242, startPoint y: 361, endPoint x: 239, endPoint y: 376, distance: 16.2
click at [243, 361] on td "A-LPR-2400" at bounding box center [268, 373] width 62 height 47
drag, startPoint x: 240, startPoint y: 359, endPoint x: 254, endPoint y: 368, distance: 17.0
click at [275, 382] on td "A-LPR-2400" at bounding box center [268, 373] width 62 height 47
copy td "A-LPR-2400"
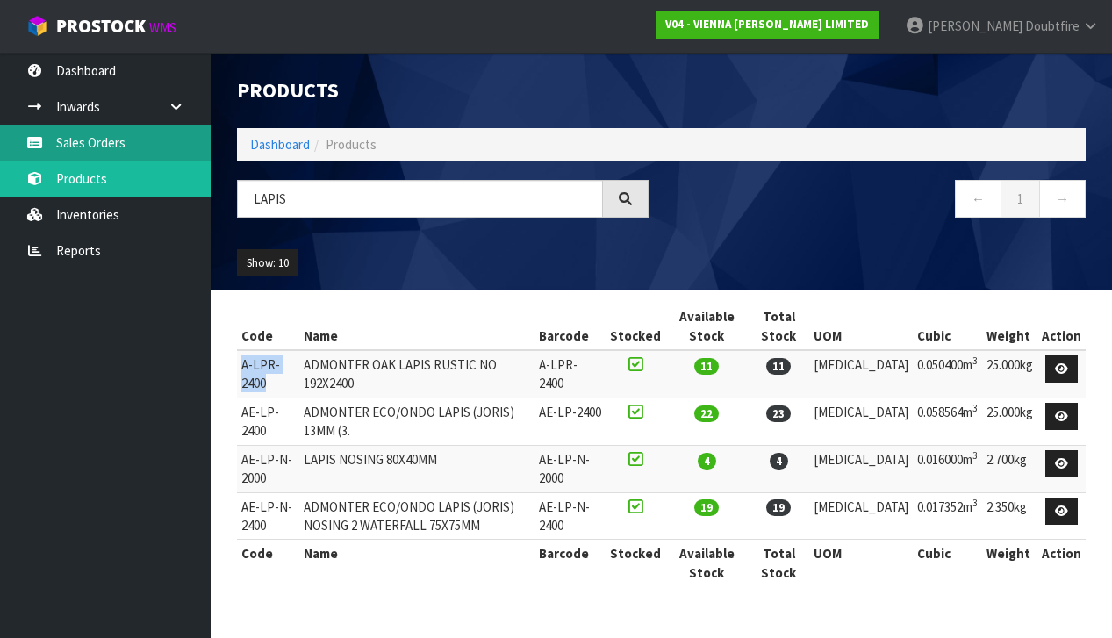
click at [83, 145] on link "Sales Orders" at bounding box center [105, 143] width 211 height 36
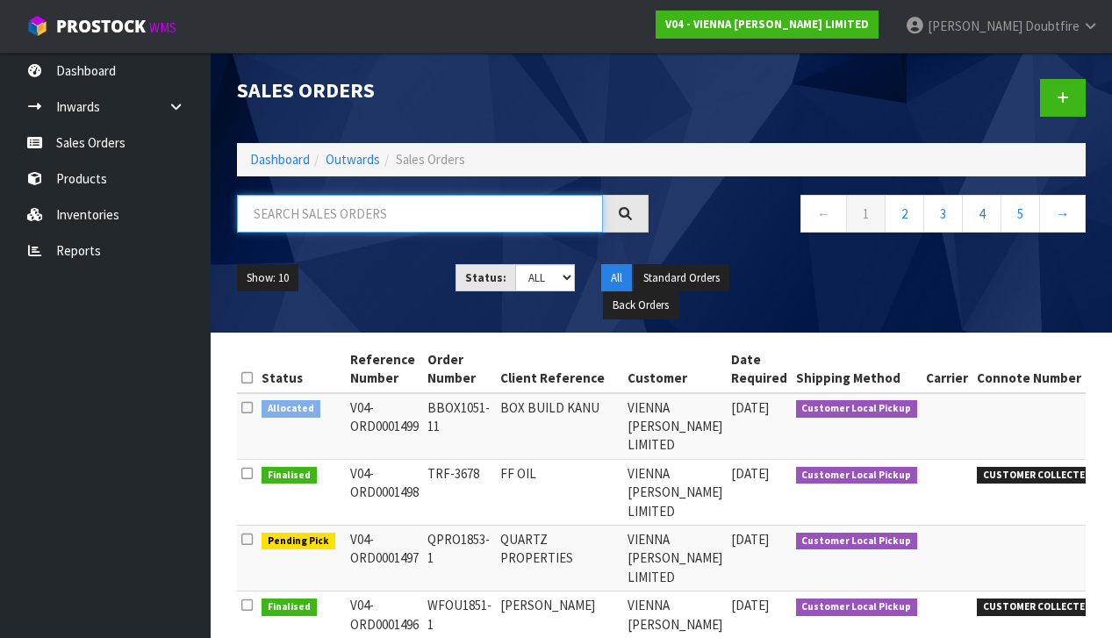
click at [305, 218] on input "text" at bounding box center [420, 214] width 366 height 38
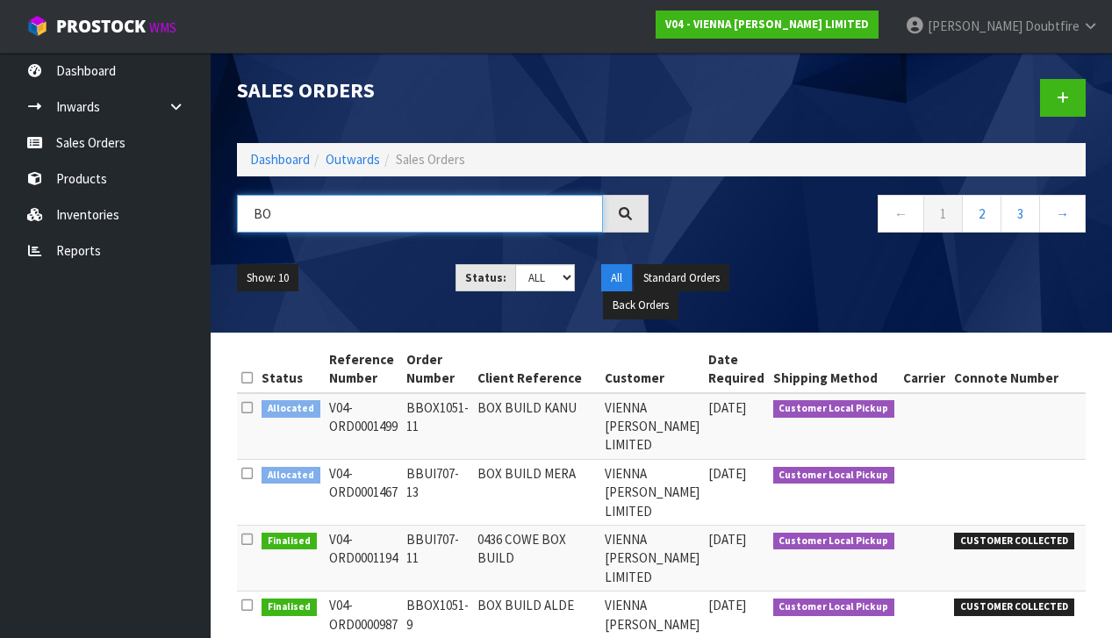
type input "B"
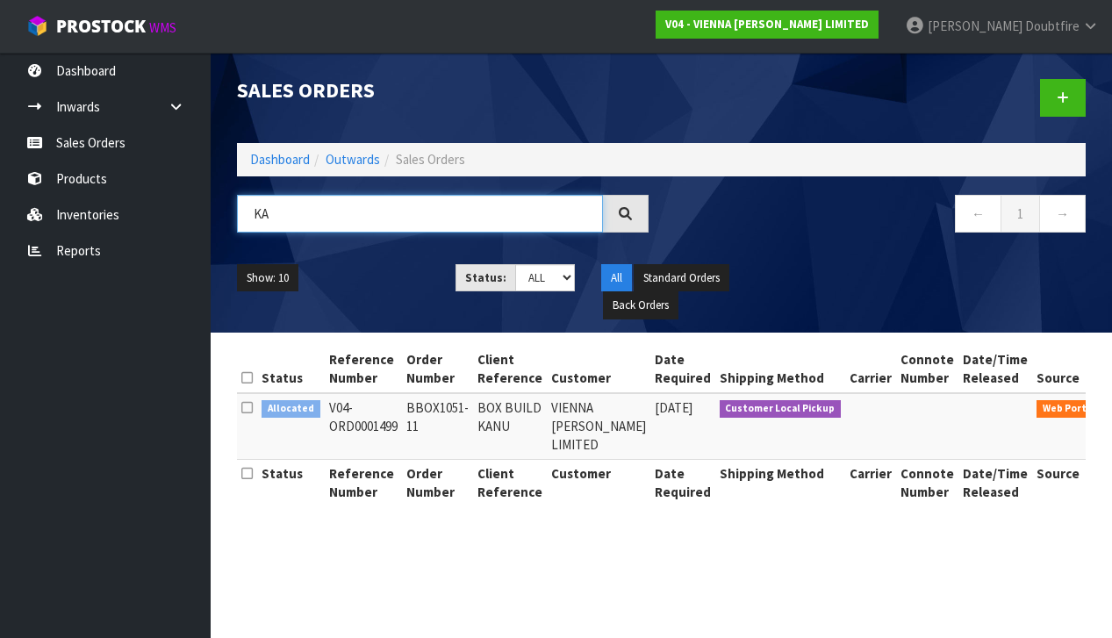
type input "K"
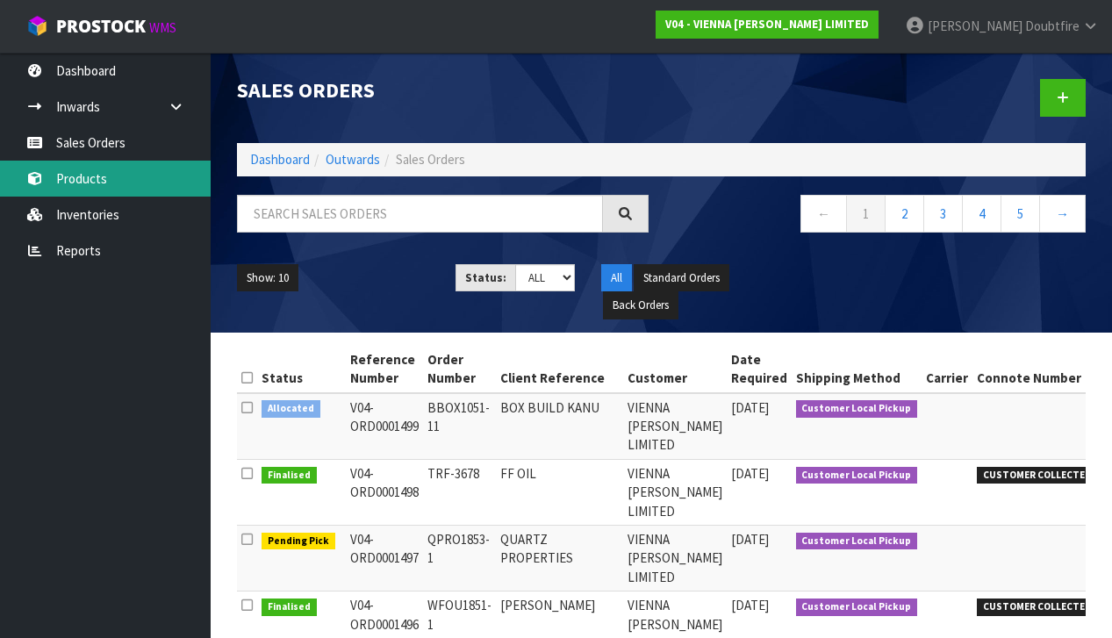
click at [75, 182] on link "Products" at bounding box center [105, 179] width 211 height 36
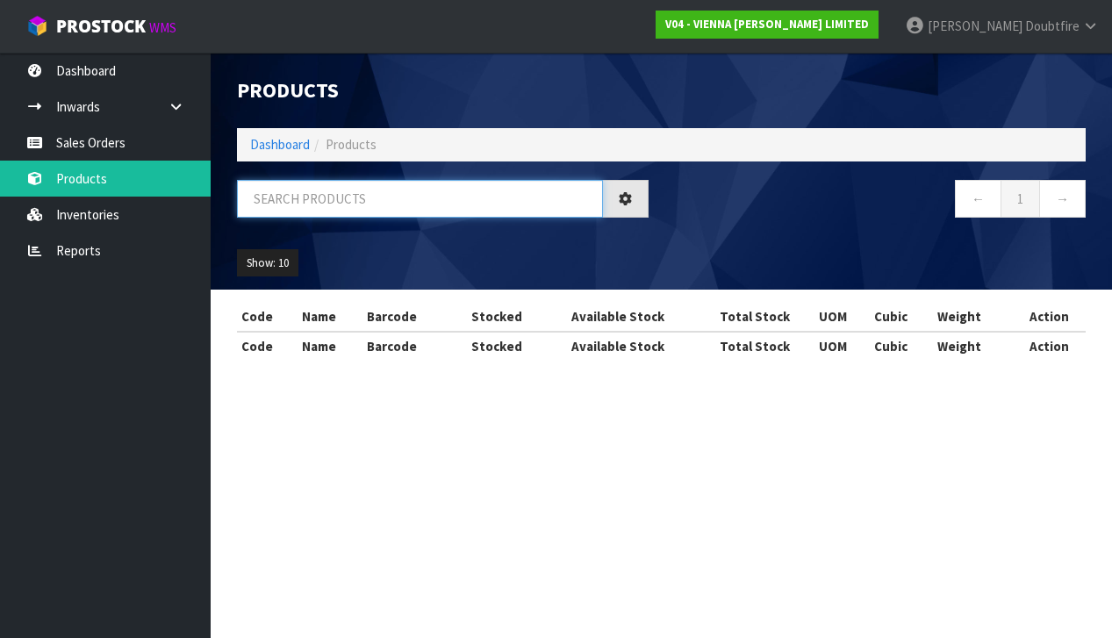
click at [290, 197] on input "text" at bounding box center [420, 199] width 366 height 38
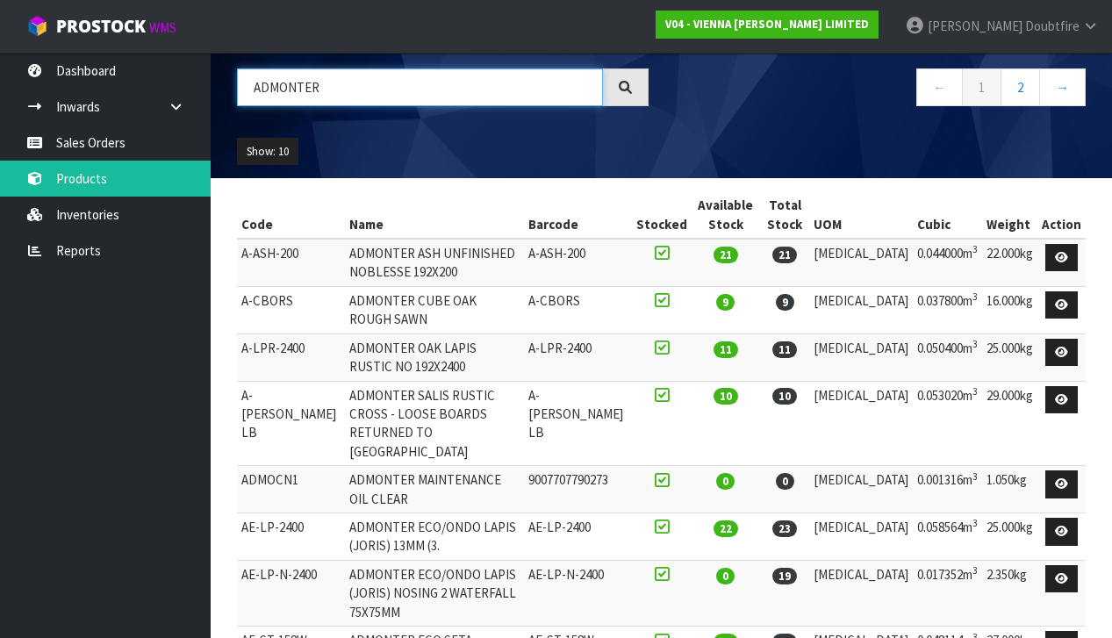
scroll to position [115, 0]
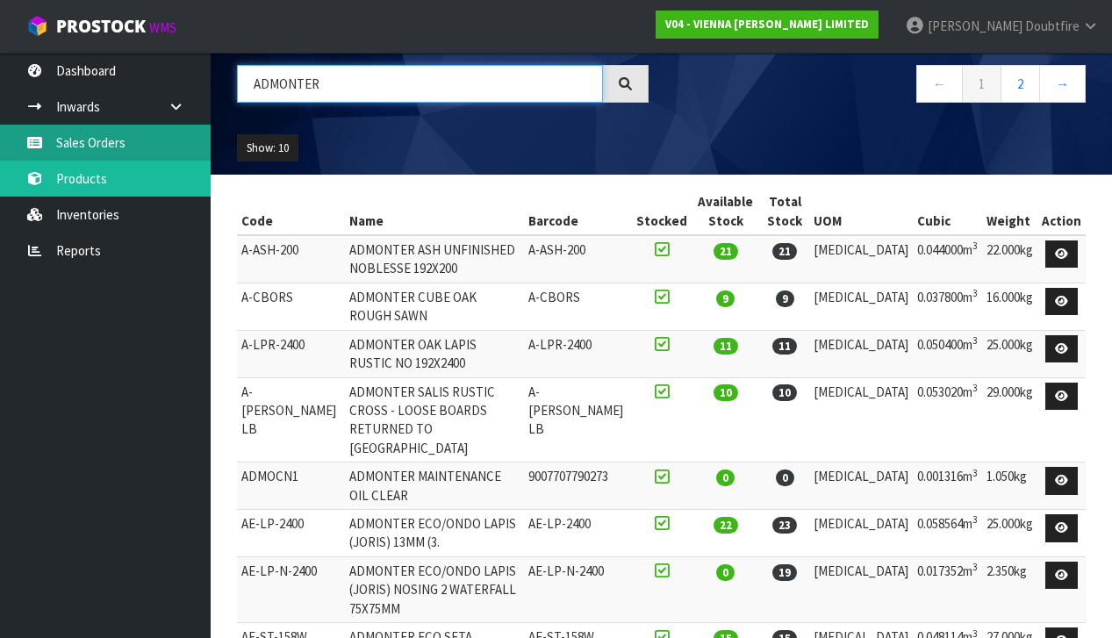
type input "ADMONTER"
click at [125, 134] on link "Sales Orders" at bounding box center [105, 143] width 211 height 36
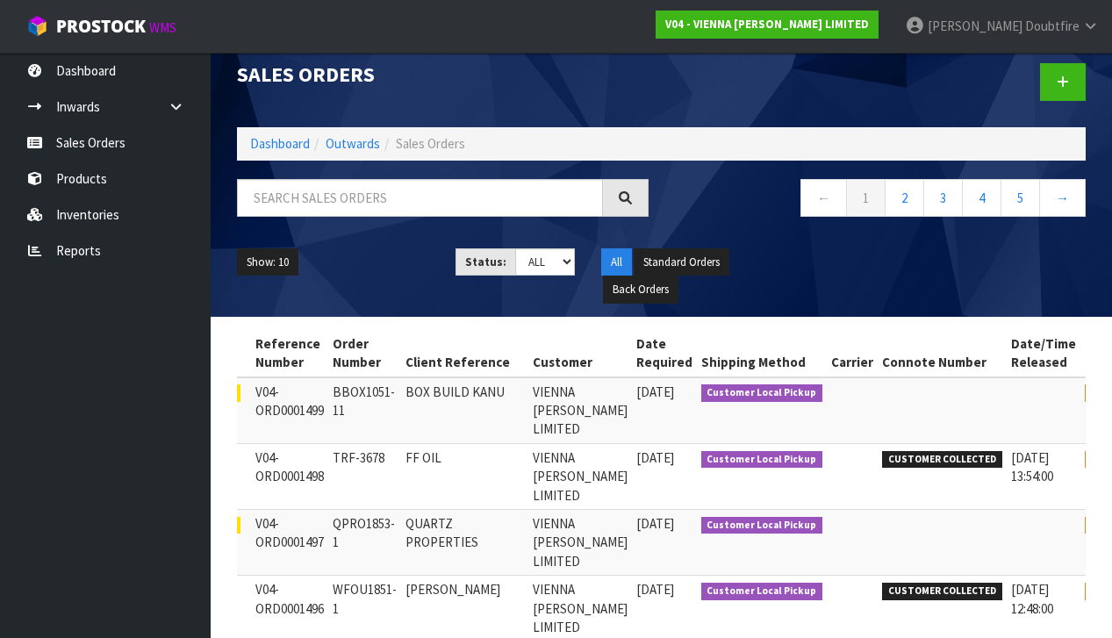
scroll to position [0, 94]
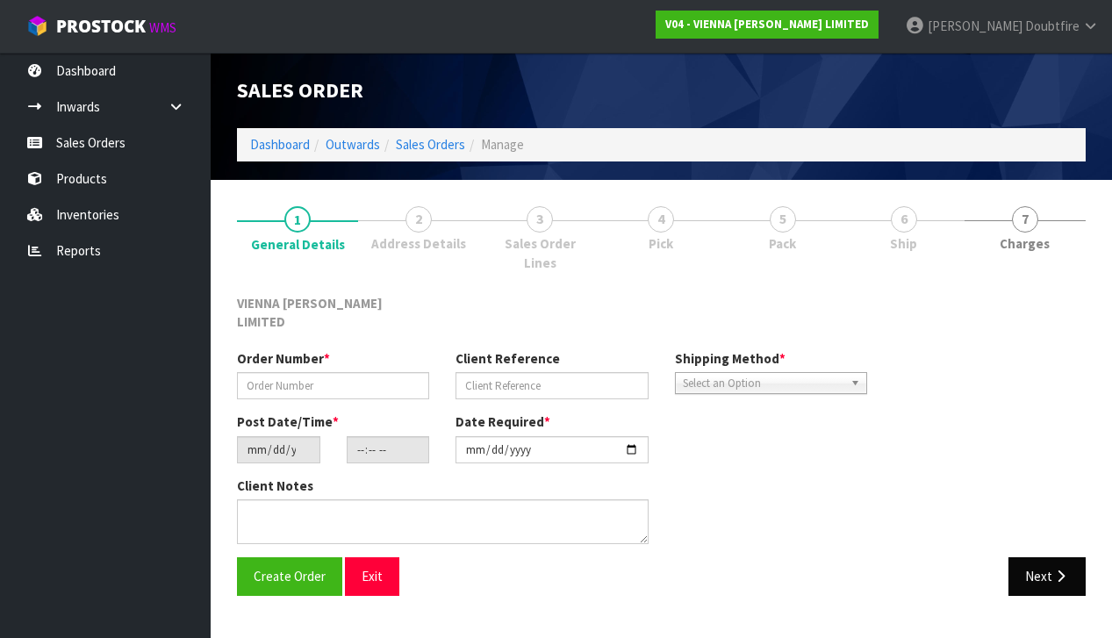
type input "BBOX1051-11"
type input "BOX BUILD KANU"
type input "[DATE]"
type input "15:05:00.000"
type input "[DATE]"
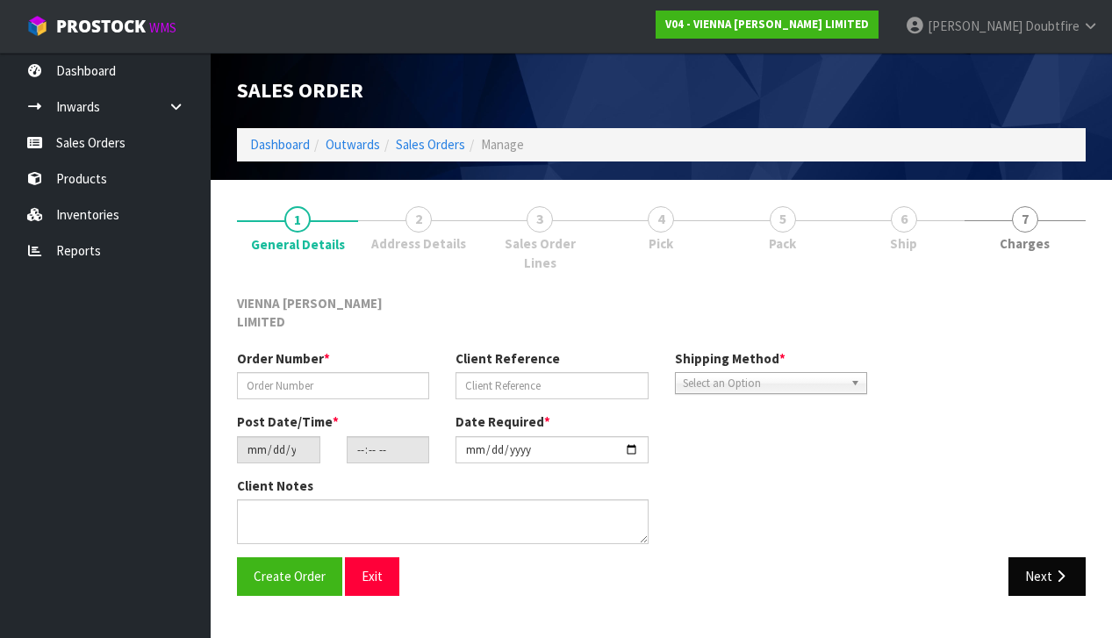
type textarea "BOX BUILD KANU"
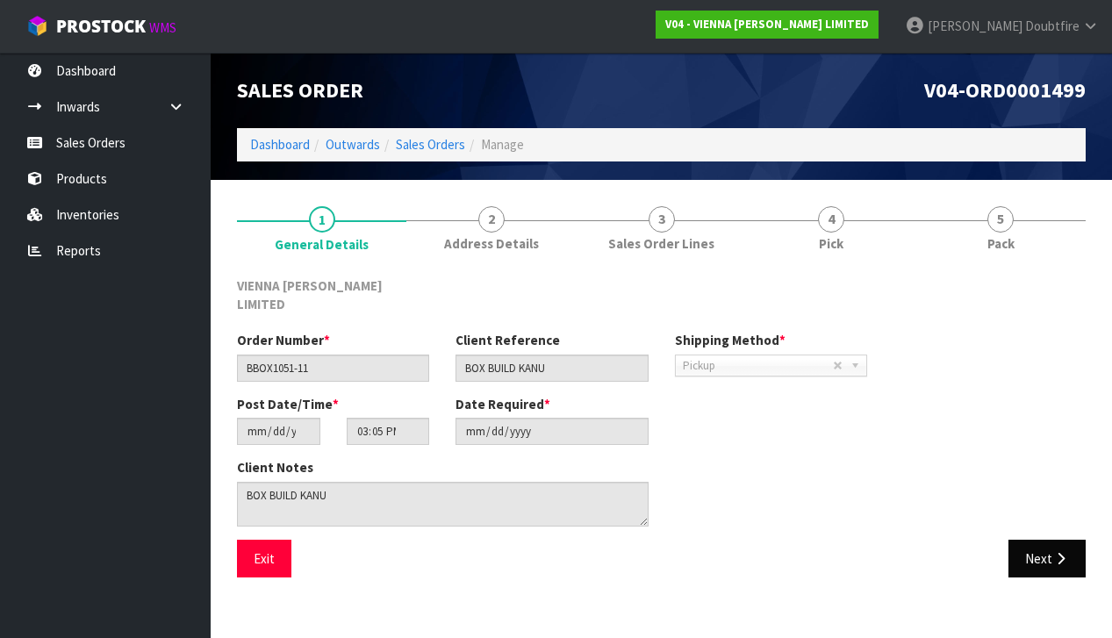
click at [1049, 540] on button "Next" at bounding box center [1046, 559] width 77 height 38
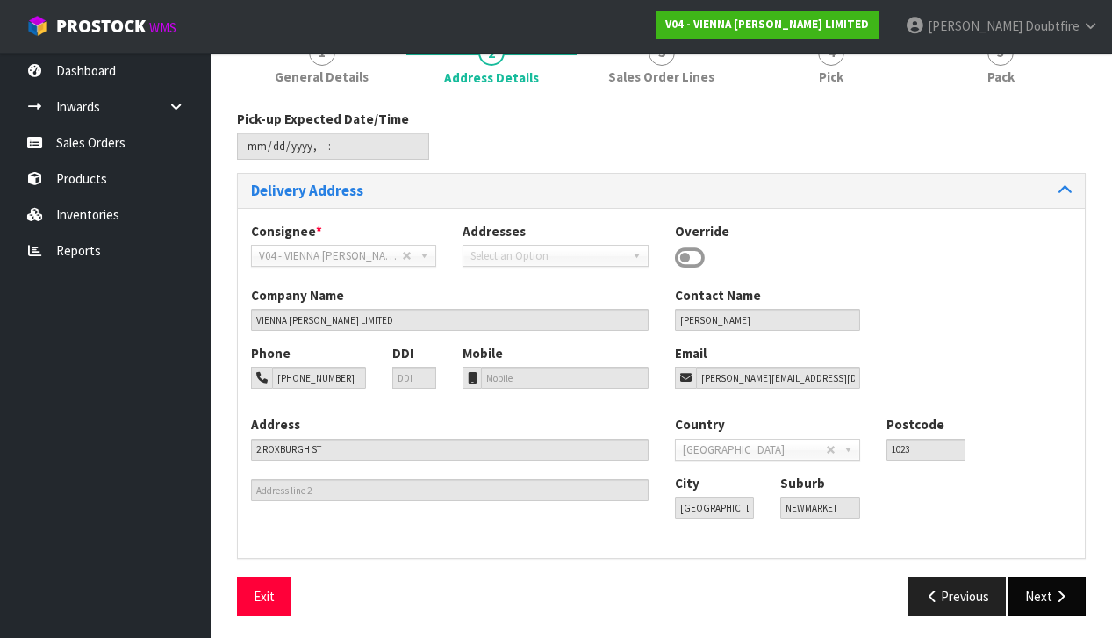
scroll to position [166, 0]
click at [1046, 594] on button "Next" at bounding box center [1046, 597] width 77 height 38
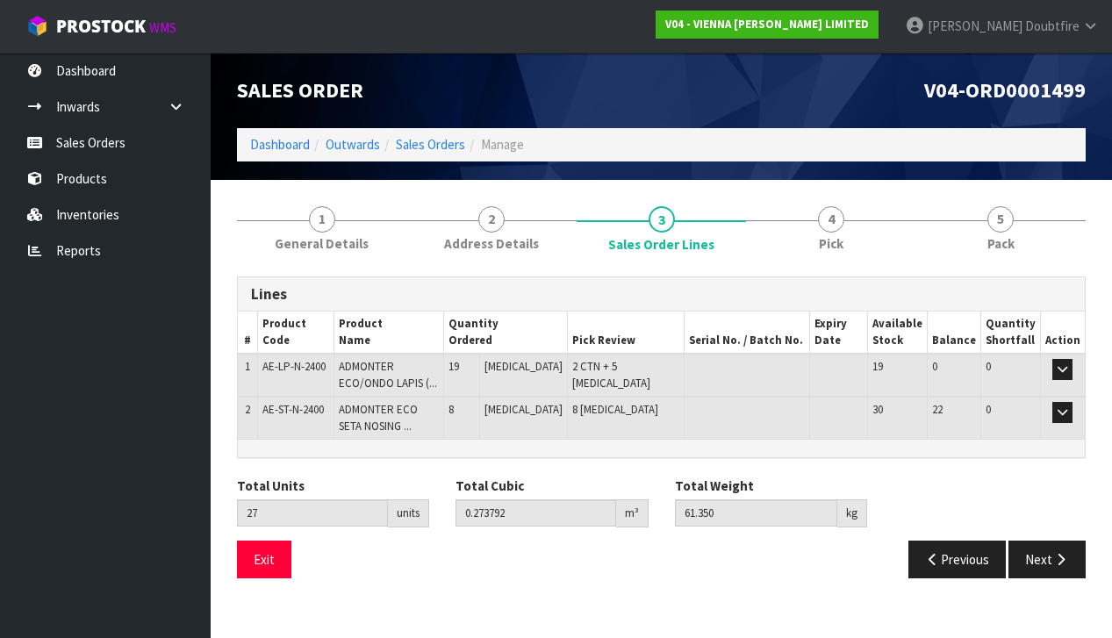
scroll to position [0, 0]
click at [1064, 367] on icon "button" at bounding box center [1062, 368] width 10 height 11
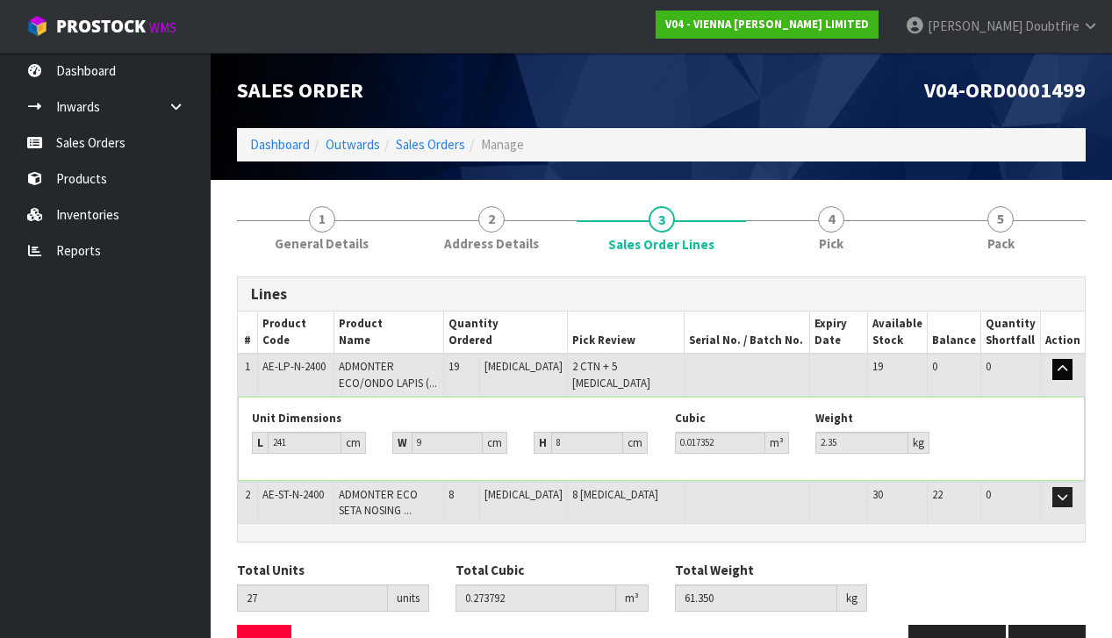
click at [1064, 367] on icon "button" at bounding box center [1062, 368] width 10 height 11
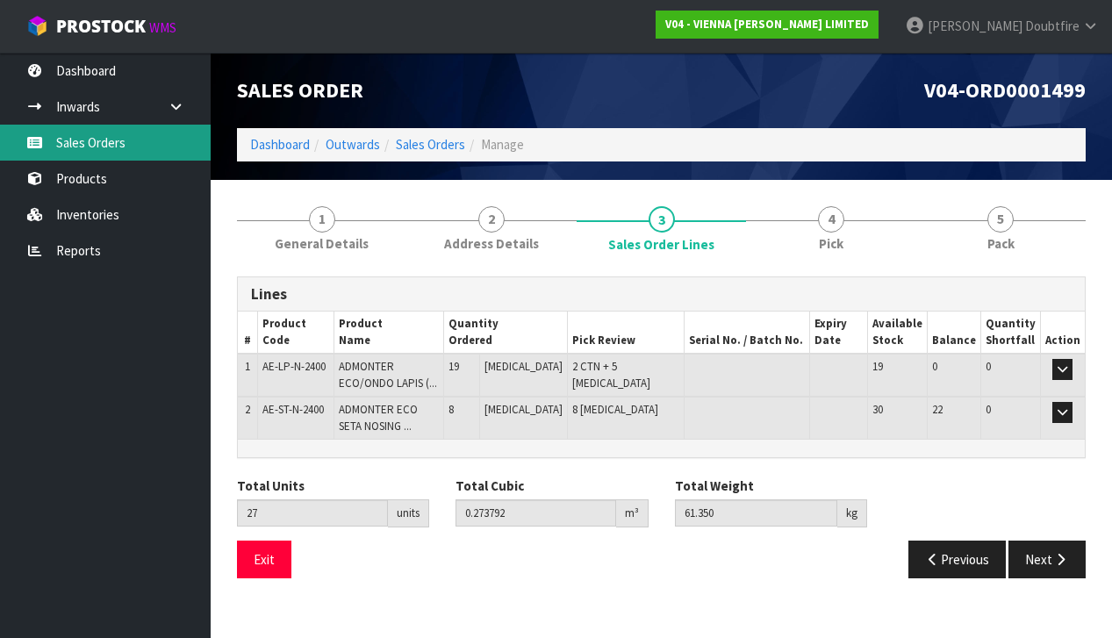
click at [95, 142] on link "Sales Orders" at bounding box center [105, 143] width 211 height 36
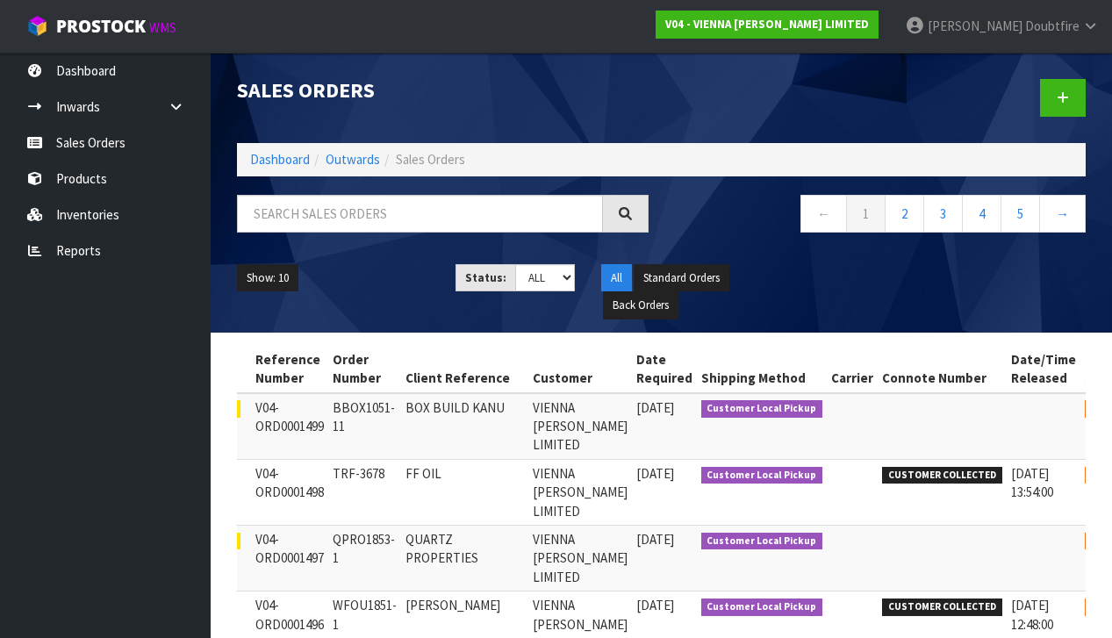
scroll to position [0, 94]
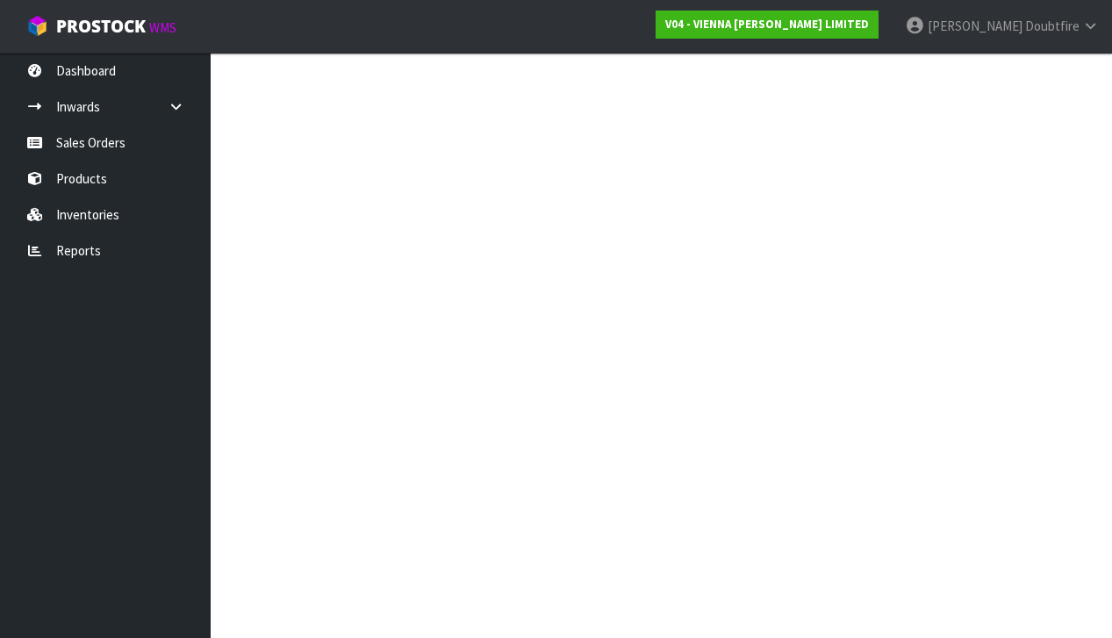
click at [1066, 410] on section at bounding box center [556, 319] width 1112 height 638
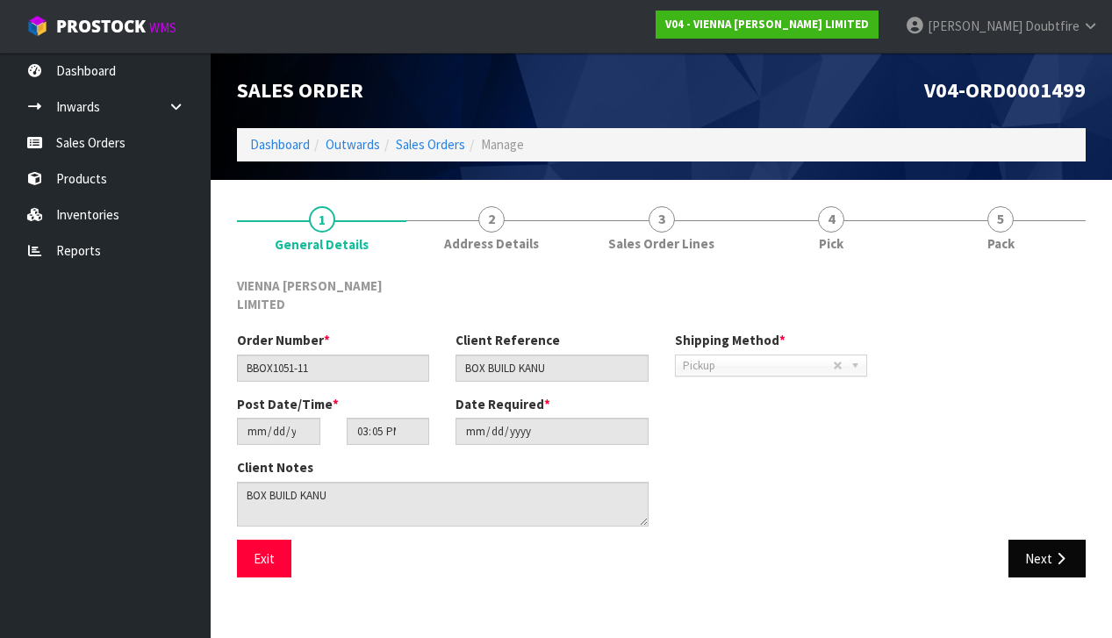
click at [1043, 540] on button "Next" at bounding box center [1046, 559] width 77 height 38
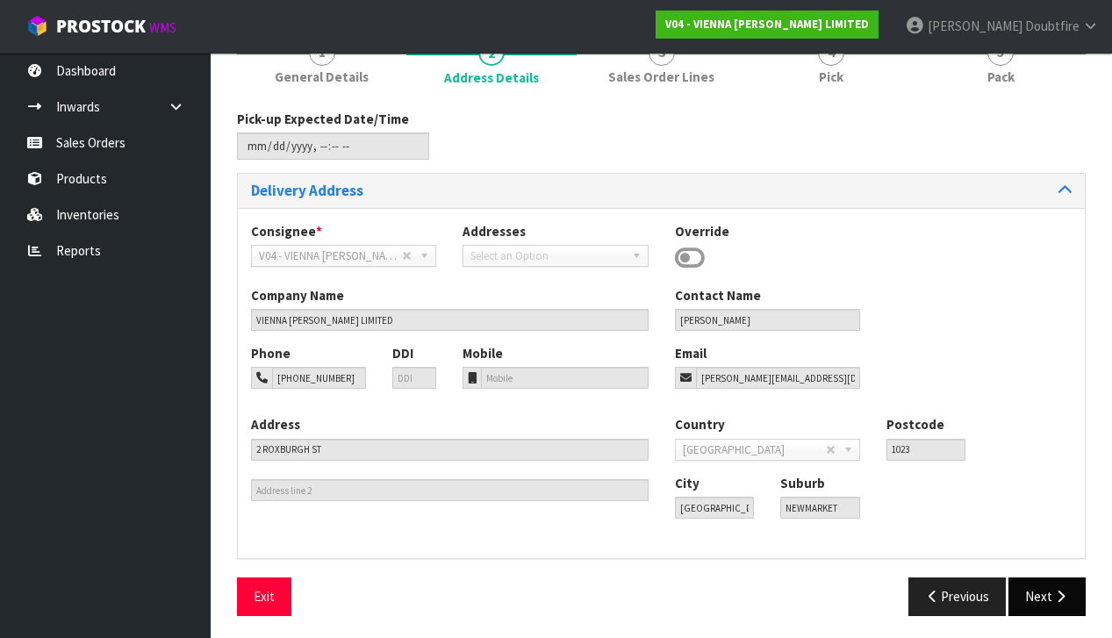
scroll to position [166, 0]
click at [1044, 598] on button "Next" at bounding box center [1046, 597] width 77 height 38
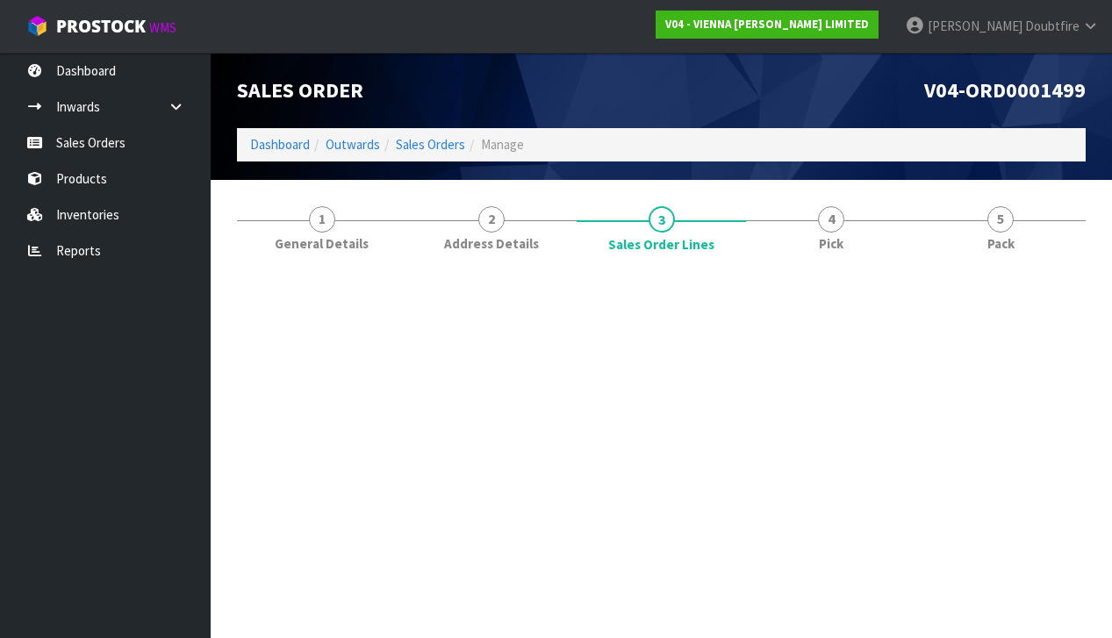
scroll to position [0, 0]
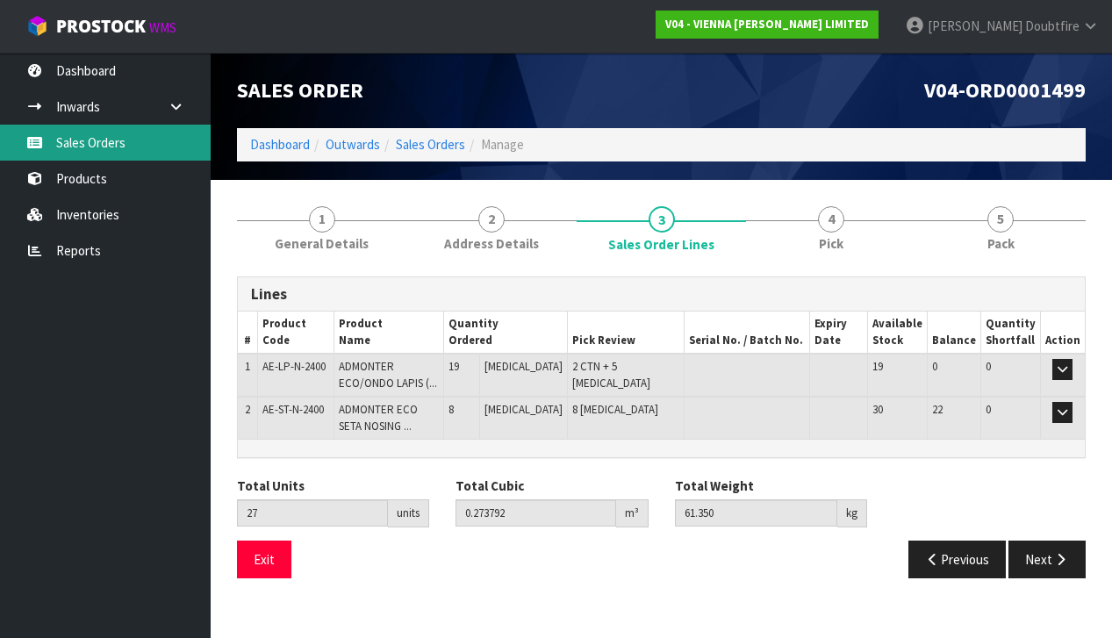
click at [101, 148] on link "Sales Orders" at bounding box center [105, 143] width 211 height 36
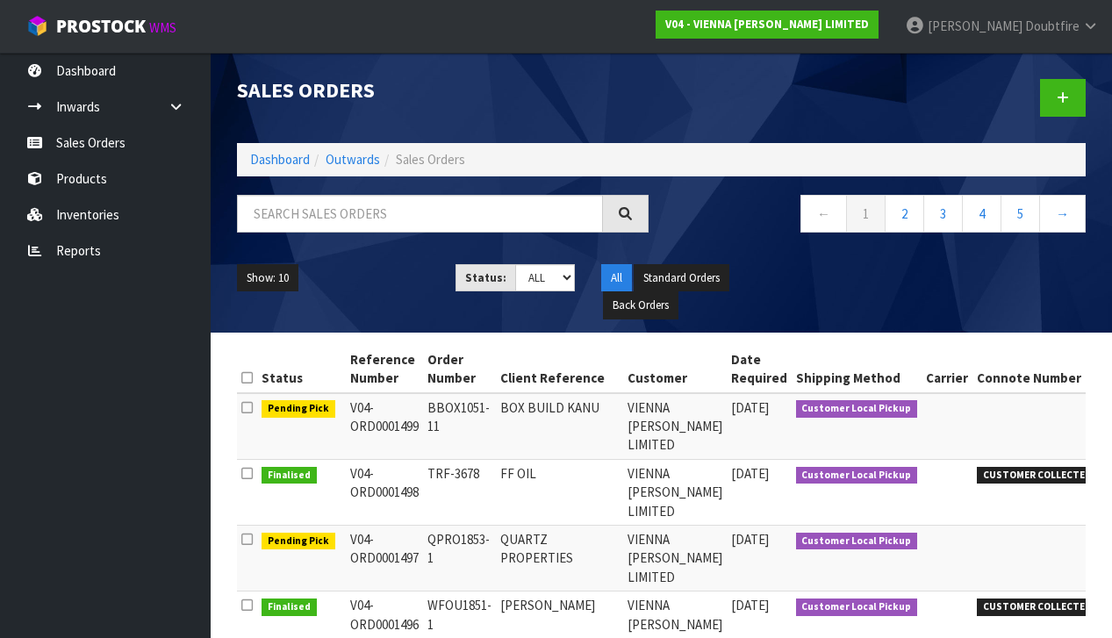
click at [512, 78] on div "Sales Orders" at bounding box center [443, 90] width 438 height 75
